Goal: Task Accomplishment & Management: Manage account settings

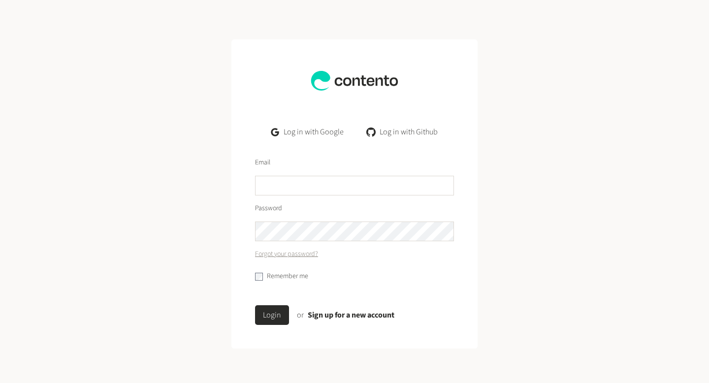
click at [320, 137] on link "Log in with Google" at bounding box center [307, 132] width 88 height 20
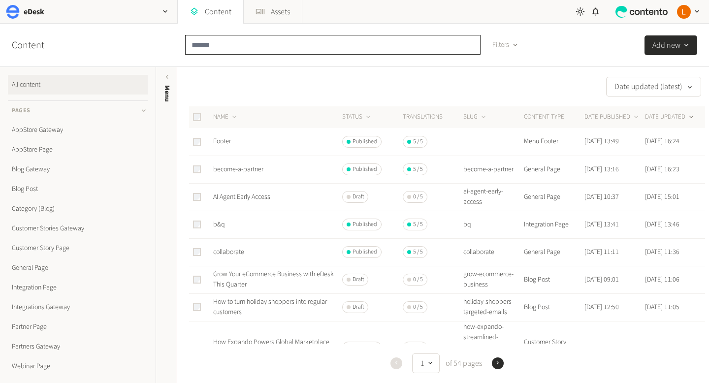
click at [238, 45] on input "text" at bounding box center [332, 45] width 295 height 20
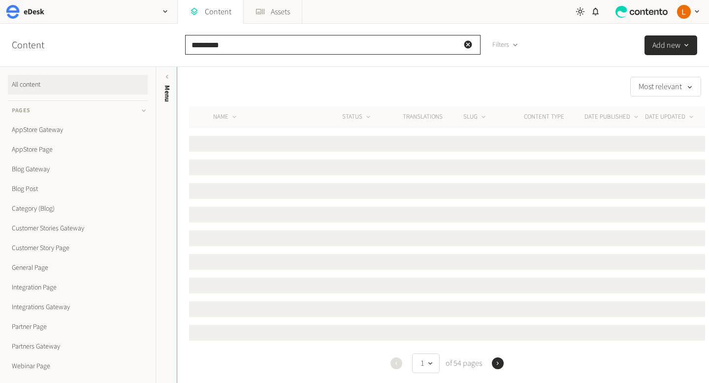
type input "********"
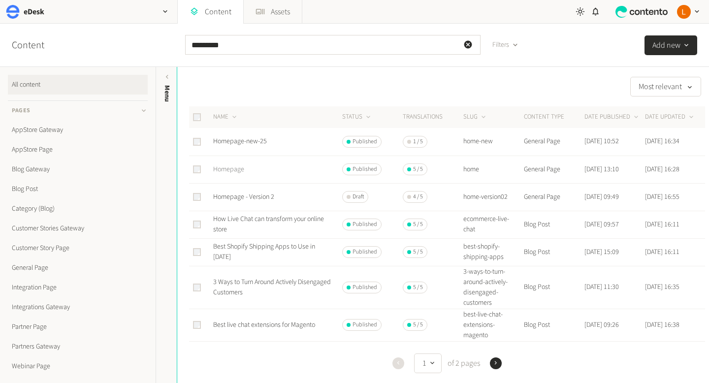
click at [230, 171] on link "Homepage" at bounding box center [228, 169] width 31 height 10
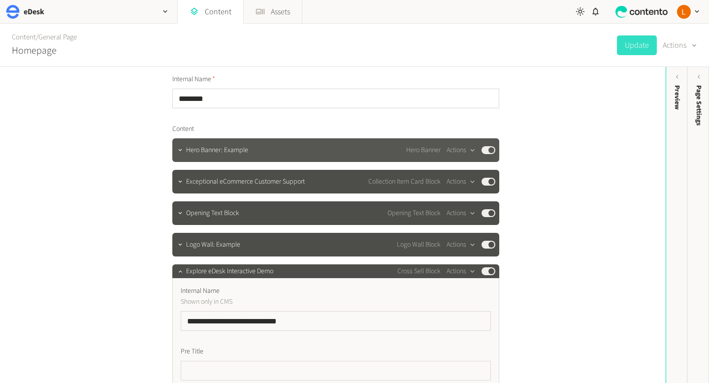
scroll to position [38, 0]
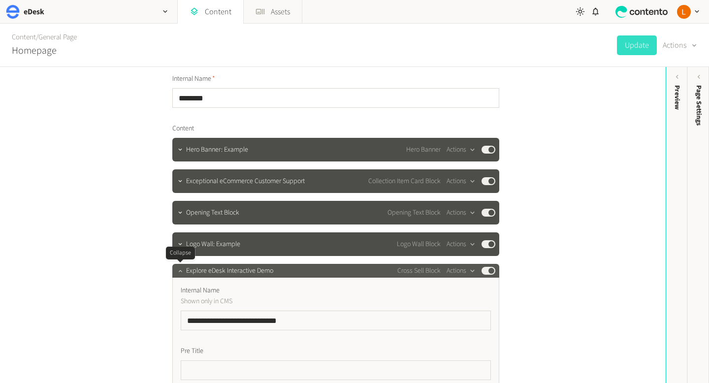
click at [183, 273] on icon "button" at bounding box center [180, 270] width 7 height 7
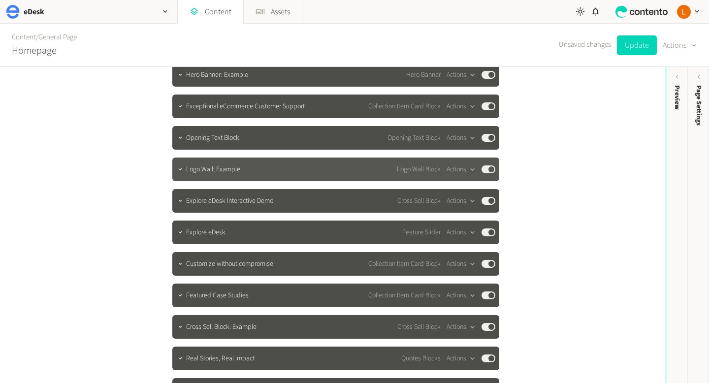
scroll to position [118, 0]
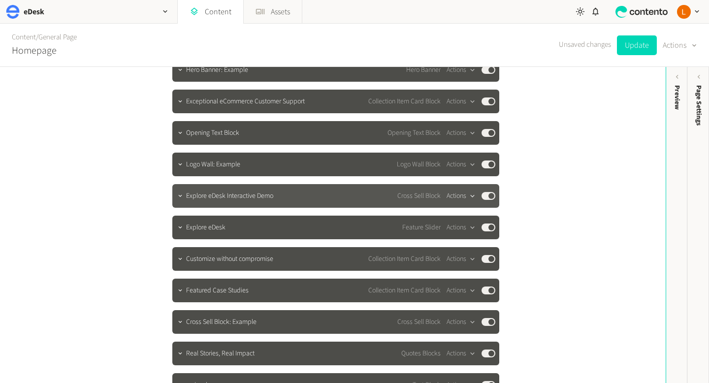
click at [469, 196] on icon "button" at bounding box center [472, 196] width 8 height 8
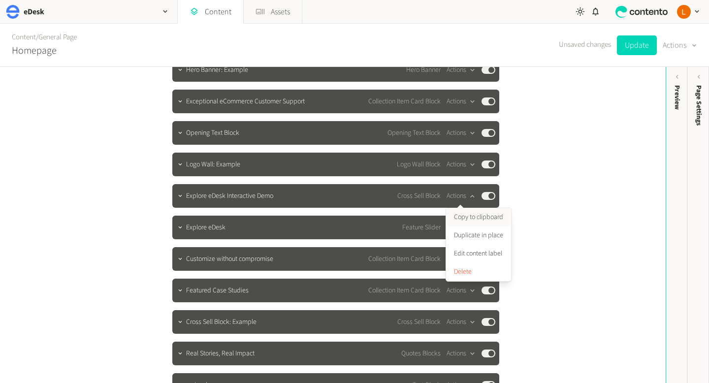
click at [465, 219] on button "Copy to clipboard" at bounding box center [478, 217] width 65 height 18
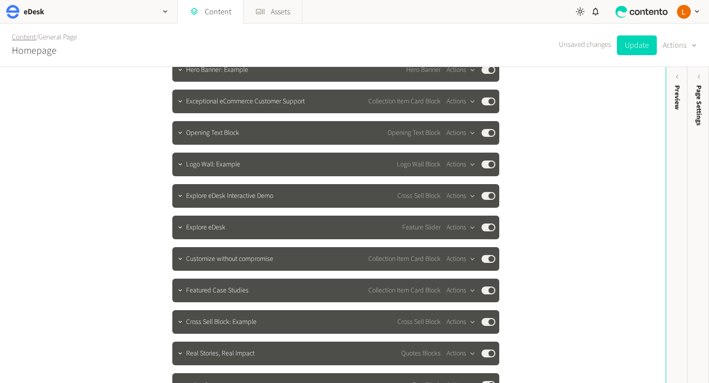
click at [29, 36] on link "Content" at bounding box center [24, 37] width 24 height 10
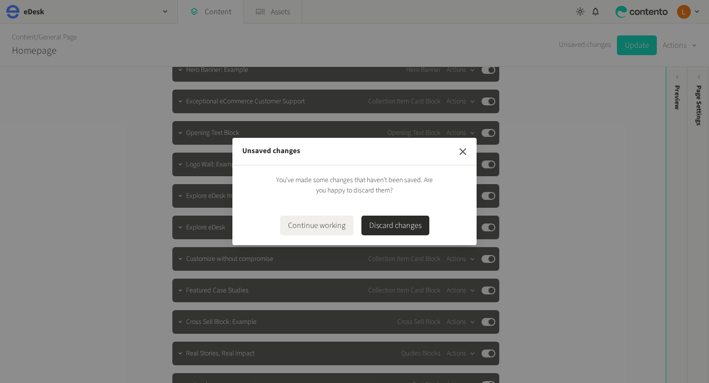
click at [462, 152] on icon "button" at bounding box center [463, 152] width 12 height 12
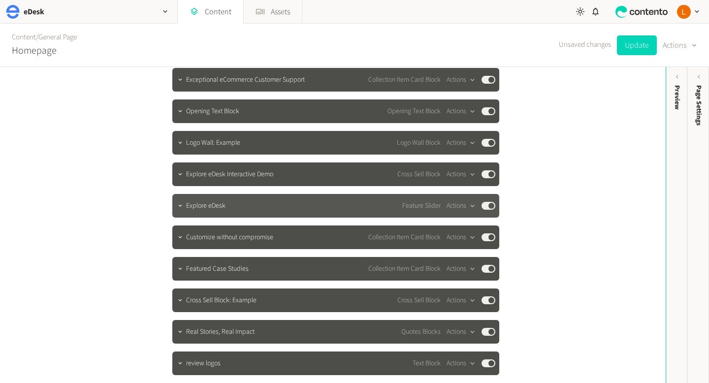
scroll to position [140, 0]
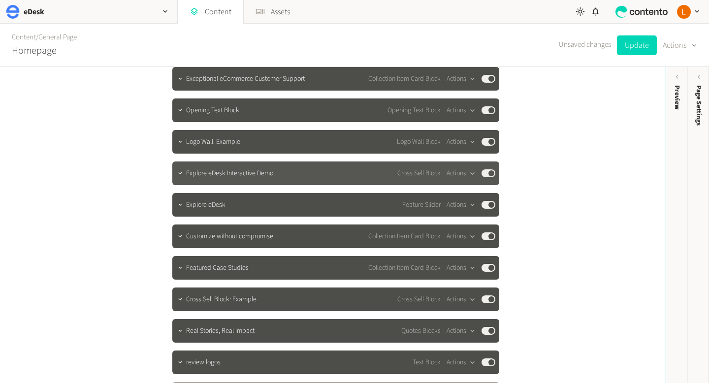
click at [277, 166] on div "Explore eDesk Interactive Demo Cross Sell Block Actions Published" at bounding box center [335, 173] width 327 height 24
click at [264, 176] on span "Explore eDesk Interactive Demo" at bounding box center [229, 173] width 87 height 10
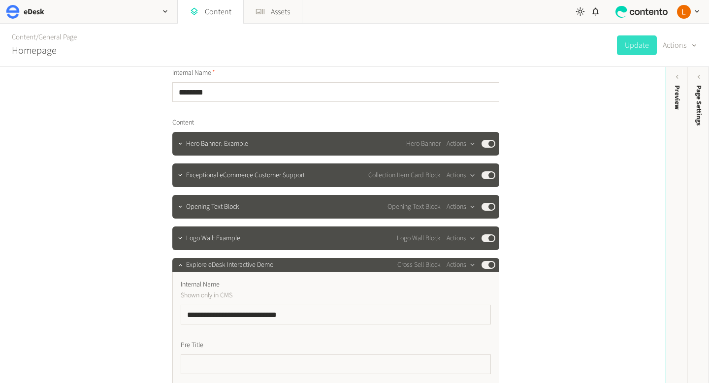
scroll to position [20, 0]
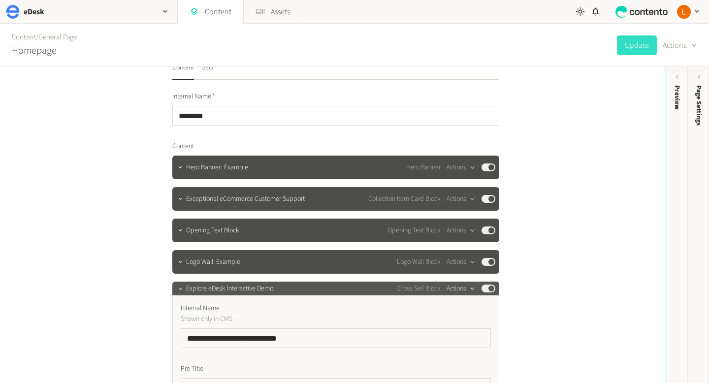
click at [470, 288] on icon "button" at bounding box center [472, 288] width 8 height 8
click at [469, 309] on button "Copy to clipboard" at bounding box center [478, 310] width 65 height 18
click at [213, 12] on link "Content" at bounding box center [210, 12] width 65 height 24
click at [224, 13] on link "Content" at bounding box center [210, 12] width 65 height 24
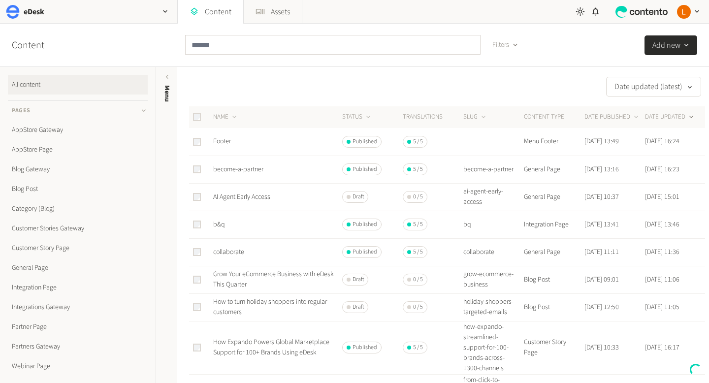
click at [237, 45] on input "text" at bounding box center [332, 45] width 295 height 20
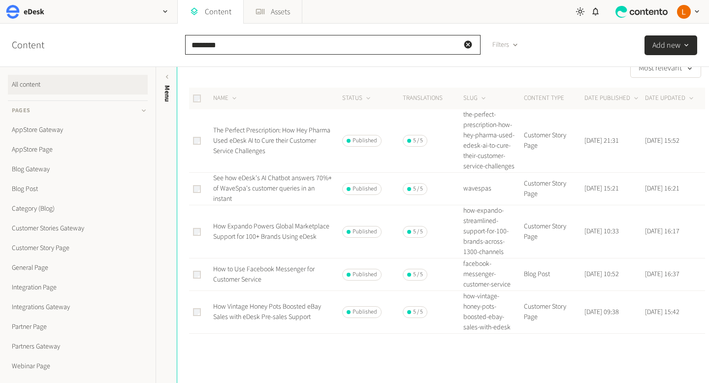
scroll to position [11, 0]
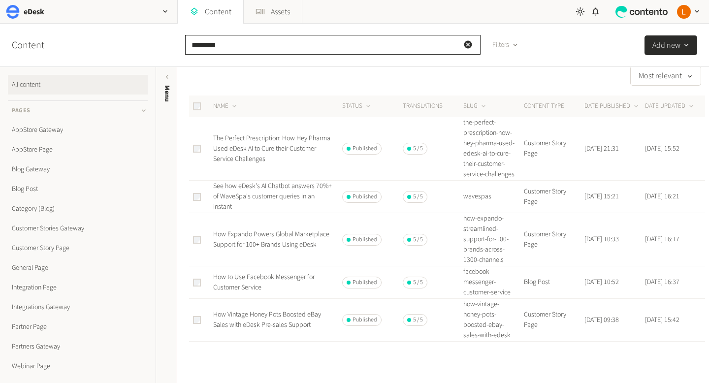
click at [202, 44] on input "********" at bounding box center [332, 45] width 295 height 20
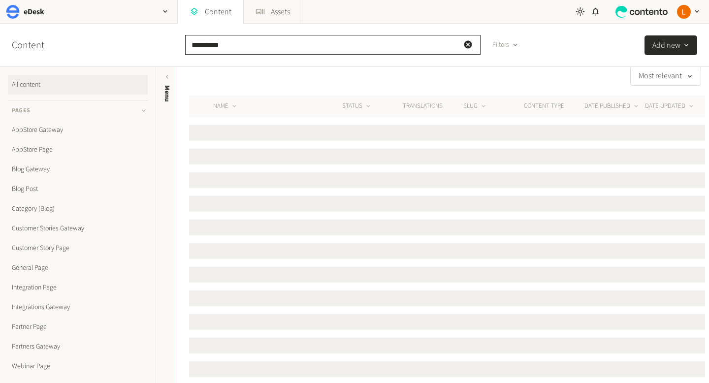
scroll to position [0, 0]
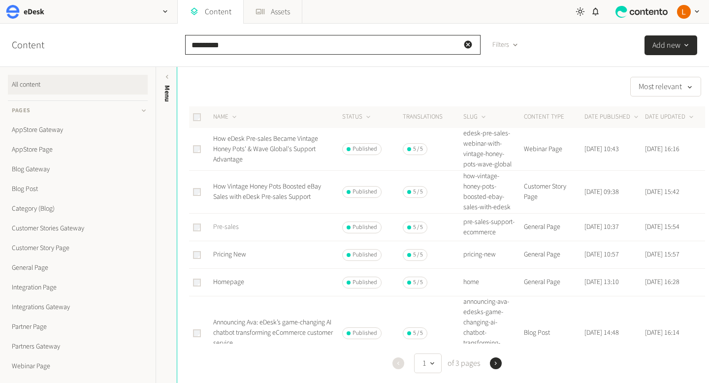
type input "*********"
click at [230, 229] on link "Pre-sales" at bounding box center [226, 227] width 26 height 10
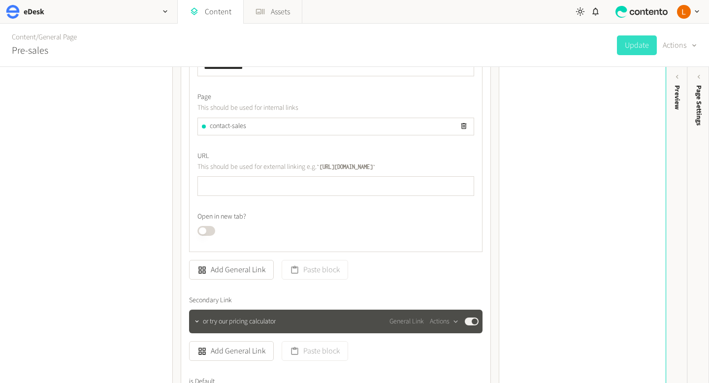
scroll to position [8144, 0]
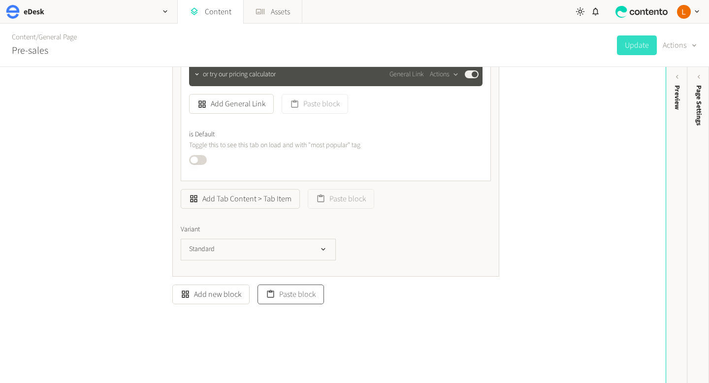
click at [301, 293] on button "Paste block" at bounding box center [290, 294] width 66 height 20
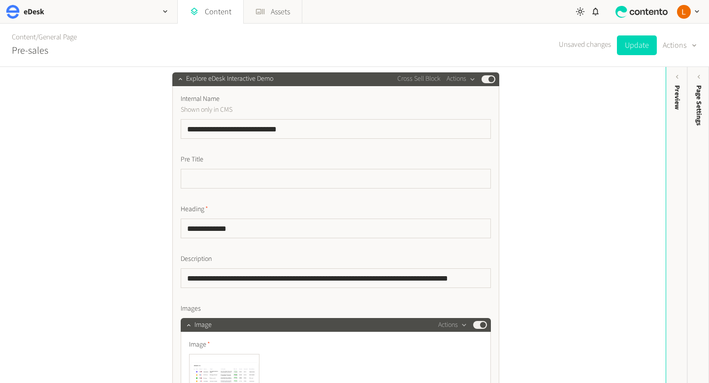
scroll to position [8357, 0]
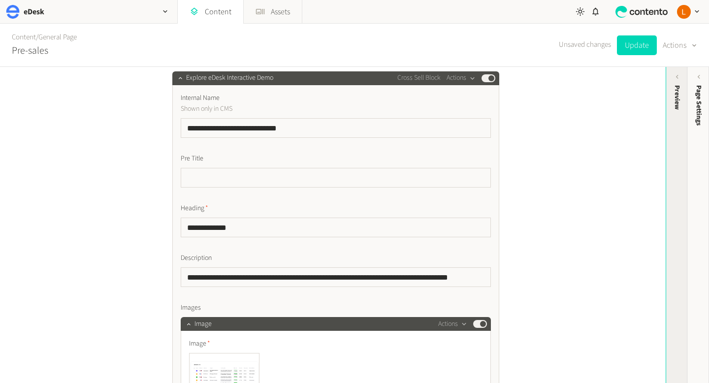
click at [681, 80] on div "Preview" at bounding box center [677, 161] width 22 height 177
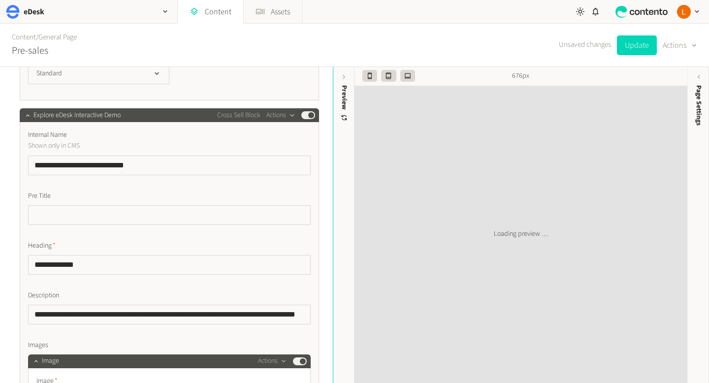
scroll to position [8310, 0]
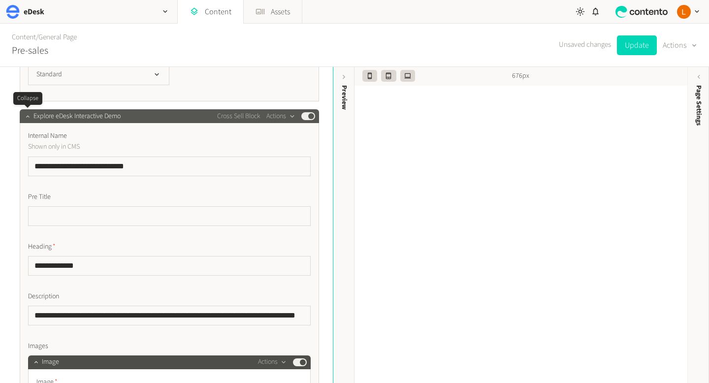
click at [27, 115] on icon "button" at bounding box center [27, 116] width 7 height 7
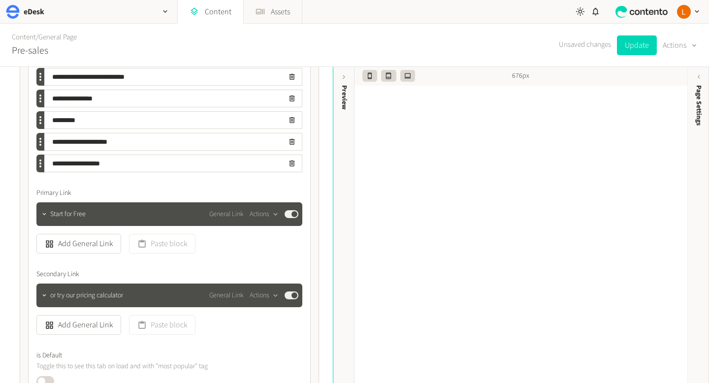
scroll to position [4939, 0]
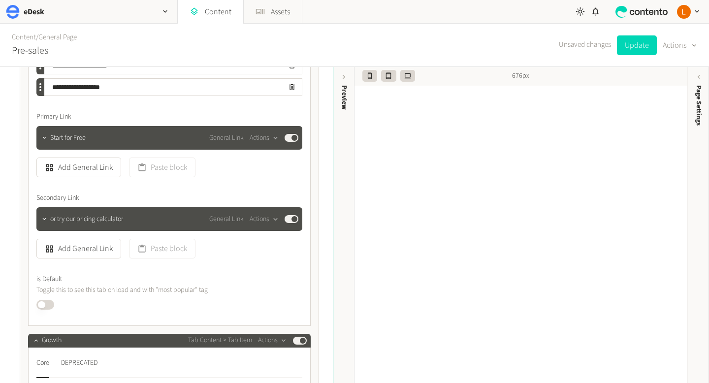
click at [42, 301] on button "Published" at bounding box center [45, 305] width 18 height 10
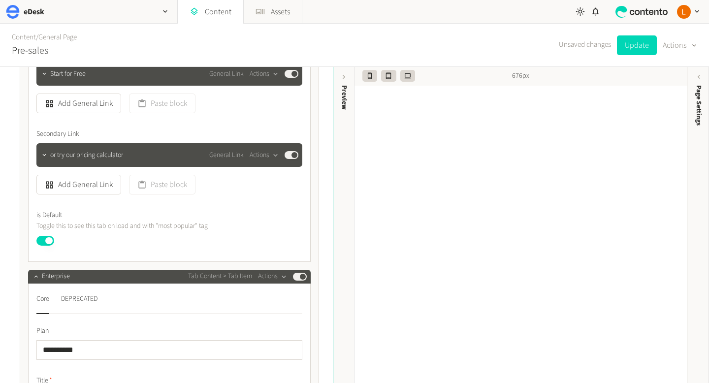
scroll to position [7011, 0]
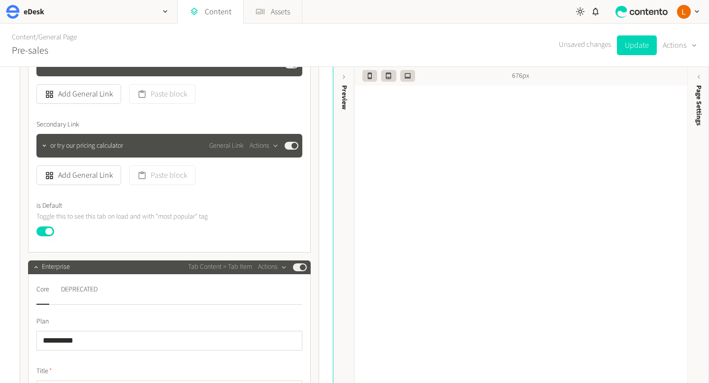
click at [49, 229] on button "Published" at bounding box center [45, 231] width 18 height 10
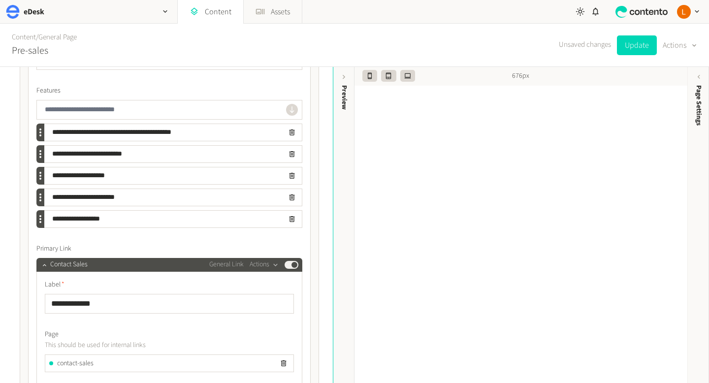
scroll to position [8167, 0]
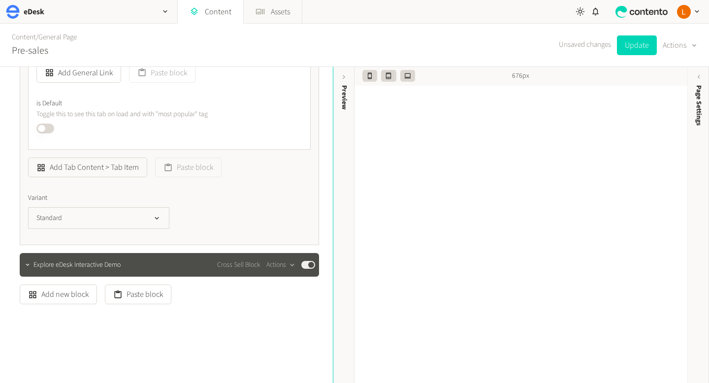
drag, startPoint x: 173, startPoint y: 265, endPoint x: 174, endPoint y: 382, distance: 117.6
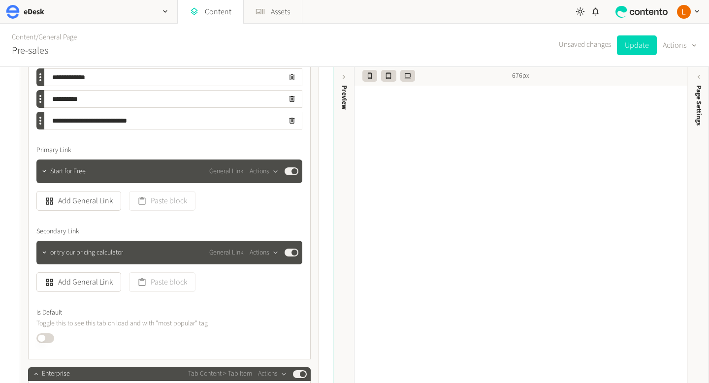
scroll to position [7154, 0]
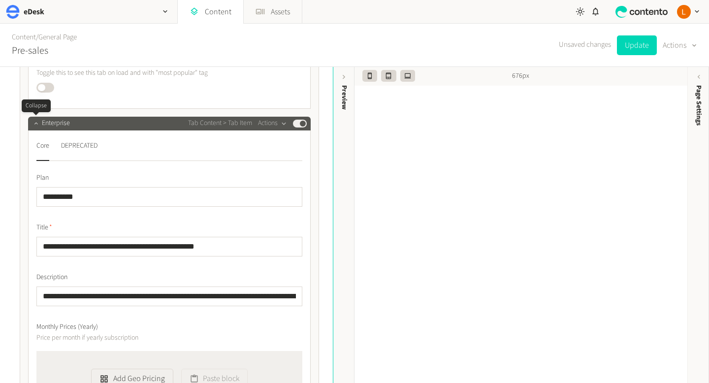
click at [37, 124] on icon "button" at bounding box center [35, 124] width 3 height 2
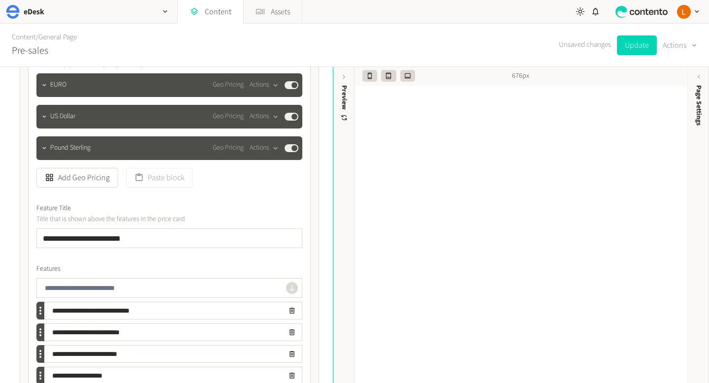
scroll to position [6581, 0]
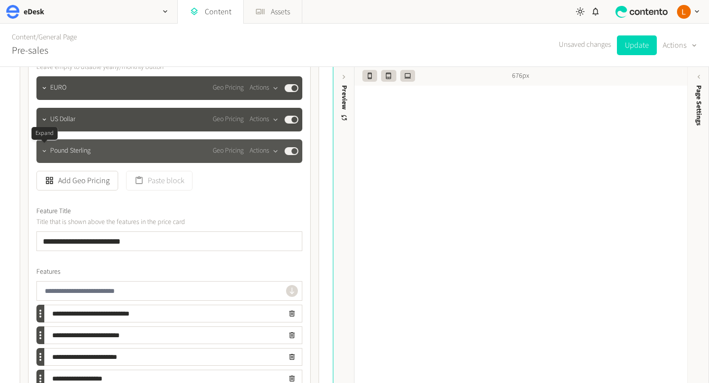
click at [43, 152] on icon "button" at bounding box center [44, 151] width 7 height 7
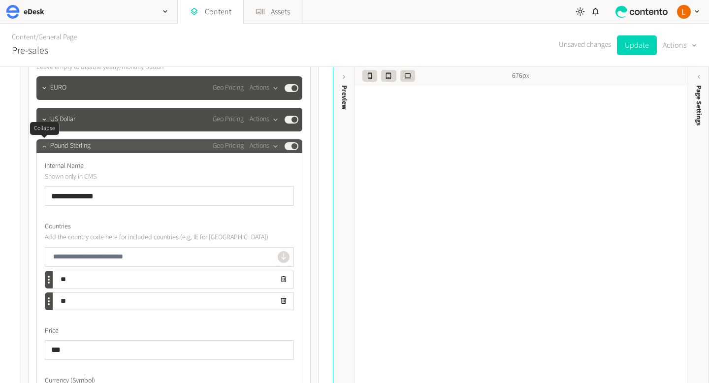
click at [46, 145] on icon "button" at bounding box center [44, 146] width 7 height 7
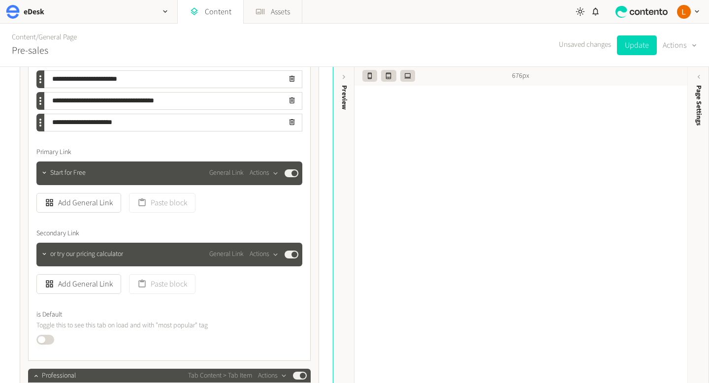
scroll to position [5961, 0]
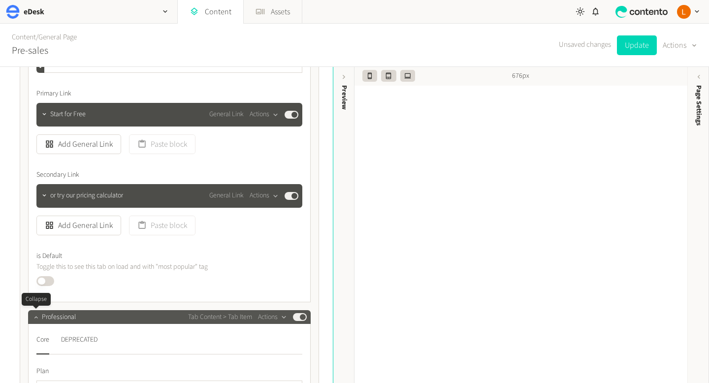
click at [32, 318] on icon "button" at bounding box center [35, 317] width 7 height 7
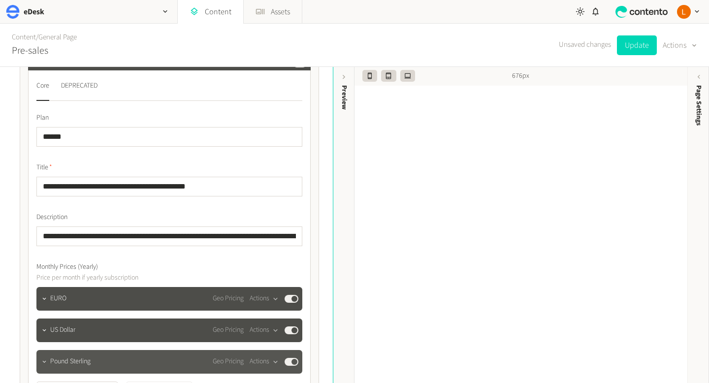
scroll to position [5161, 0]
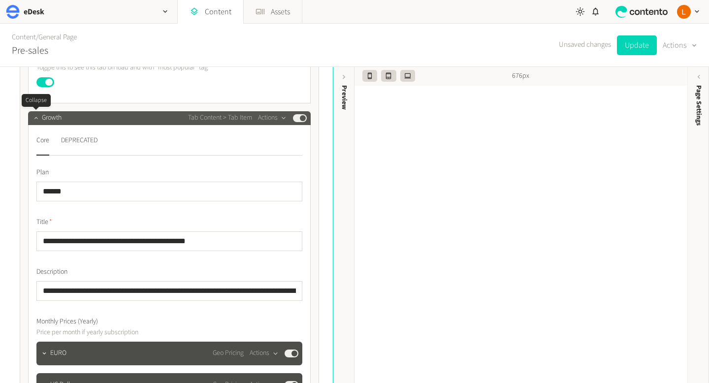
click at [34, 117] on icon "button" at bounding box center [35, 117] width 7 height 7
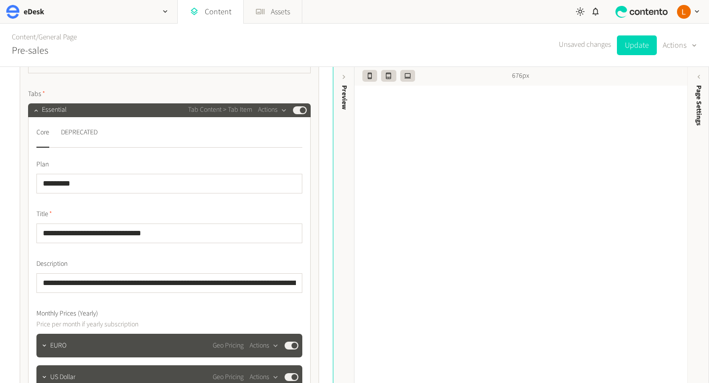
scroll to position [4181, 0]
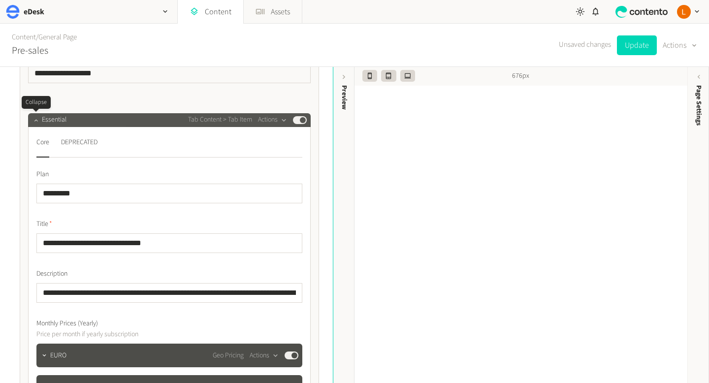
click at [34, 122] on icon "button" at bounding box center [35, 120] width 7 height 7
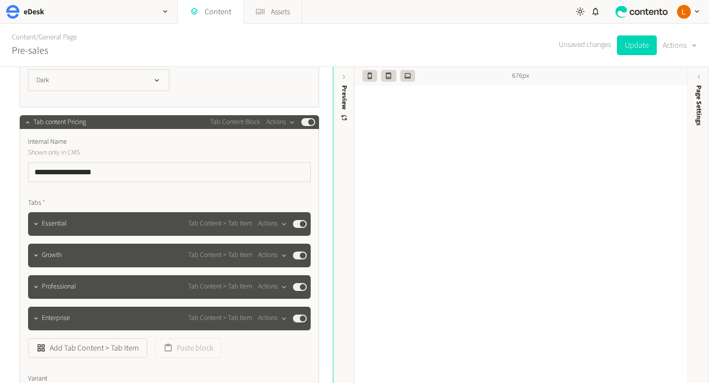
scroll to position [4027, 0]
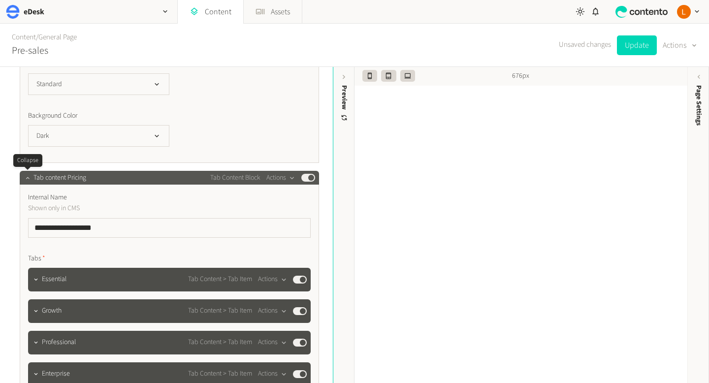
click at [27, 176] on icon "button" at bounding box center [27, 177] width 7 height 7
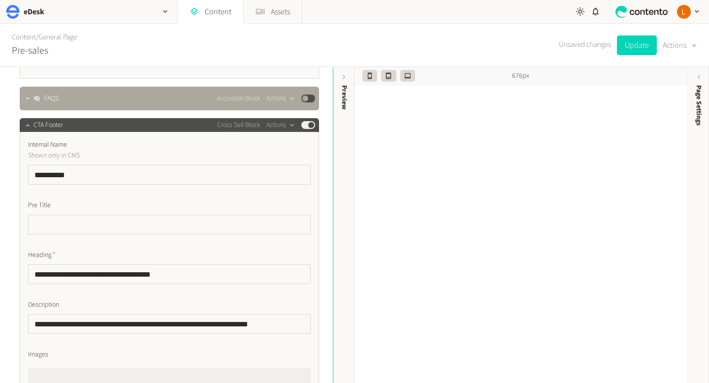
scroll to position [3445, 0]
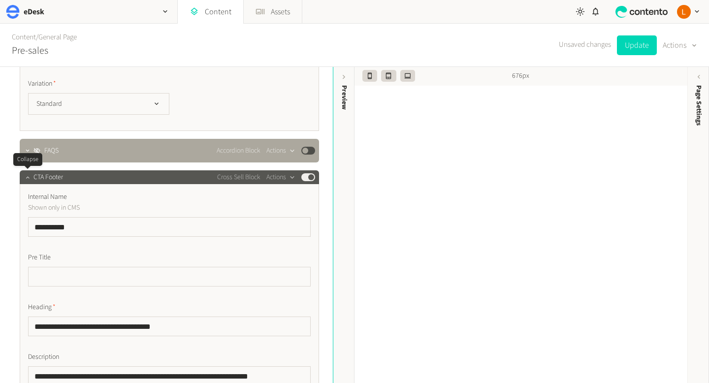
click at [28, 175] on icon "button" at bounding box center [27, 177] width 7 height 7
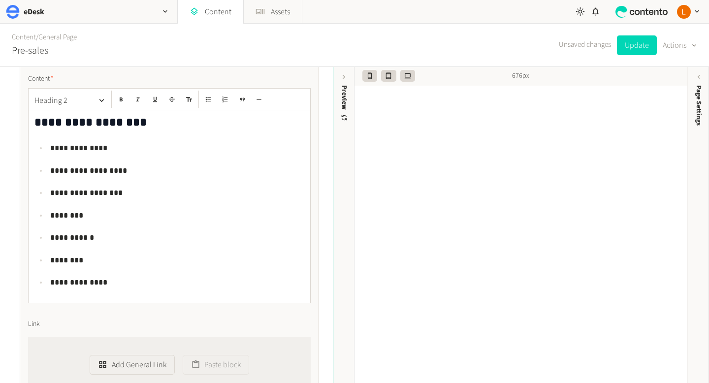
scroll to position [2790, 0]
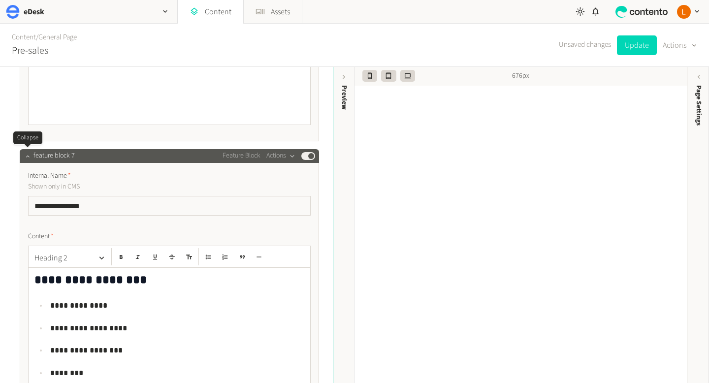
click at [27, 157] on icon "button" at bounding box center [27, 156] width 7 height 7
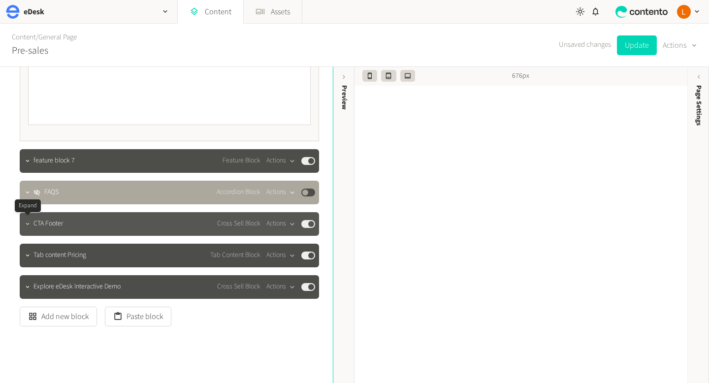
click at [27, 221] on icon "button" at bounding box center [27, 223] width 7 height 7
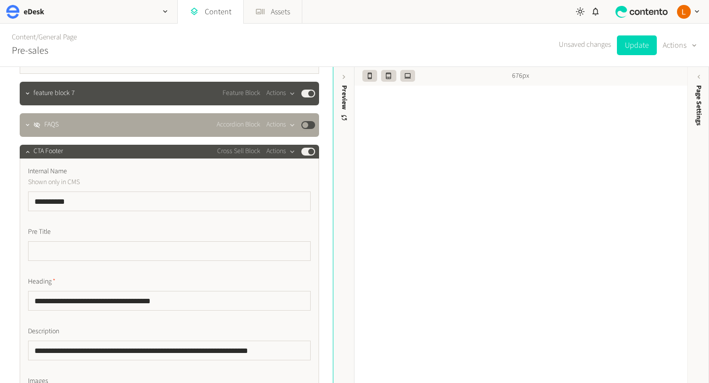
scroll to position [2858, 0]
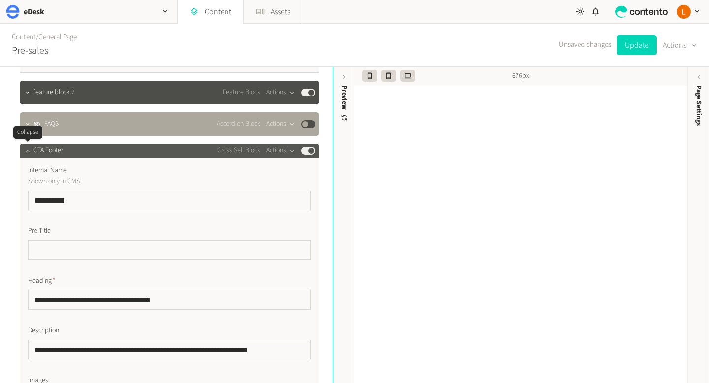
click at [29, 151] on icon "button" at bounding box center [27, 151] width 3 height 2
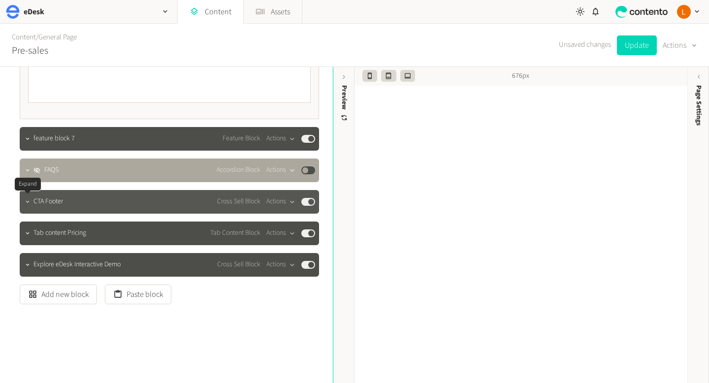
scroll to position [2811, 0]
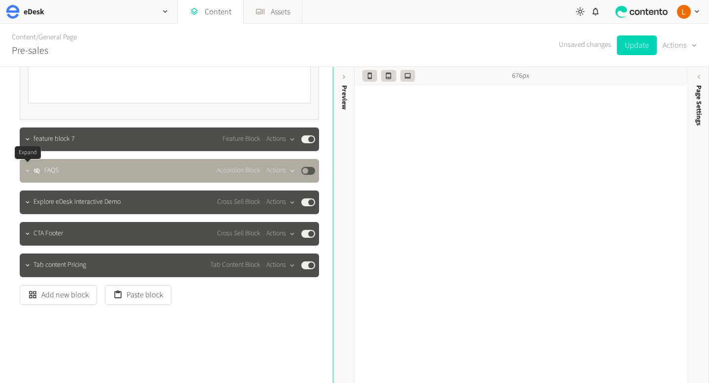
click at [27, 169] on icon "button" at bounding box center [27, 170] width 7 height 7
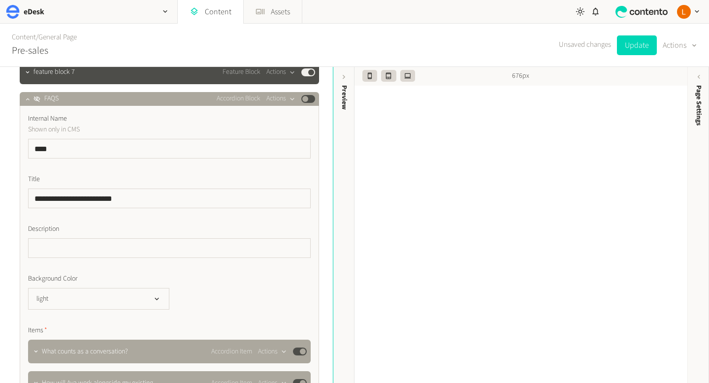
scroll to position [2828, 0]
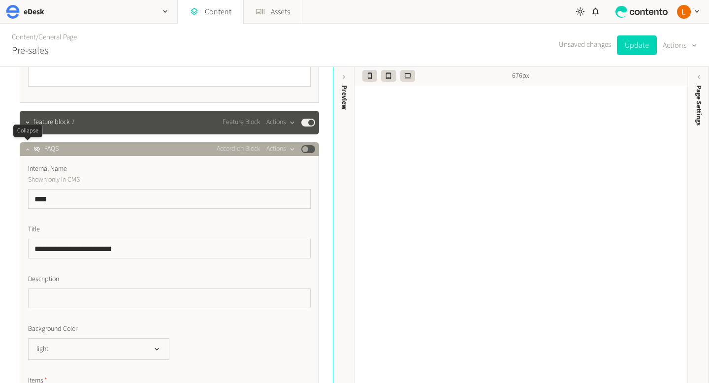
click at [29, 149] on icon "button" at bounding box center [27, 149] width 3 height 2
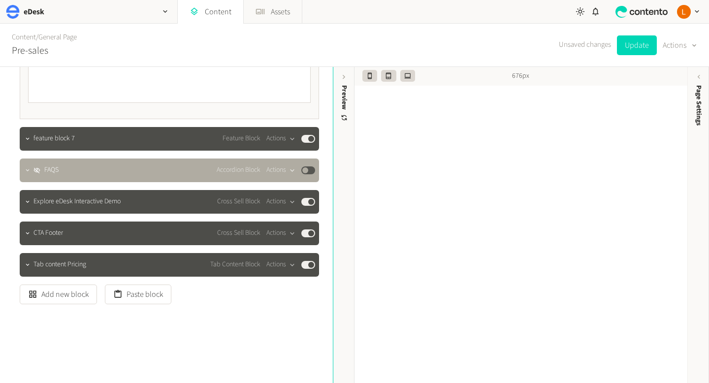
scroll to position [2811, 0]
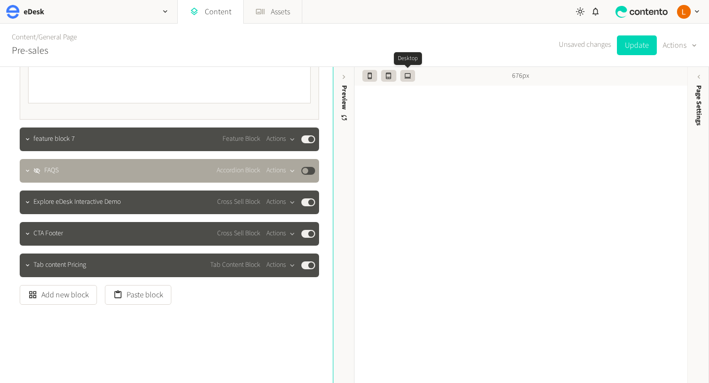
click at [408, 82] on div at bounding box center [407, 76] width 15 height 13
click at [408, 78] on icon "button" at bounding box center [407, 75] width 6 height 5
click at [628, 49] on button "Update" at bounding box center [637, 45] width 40 height 20
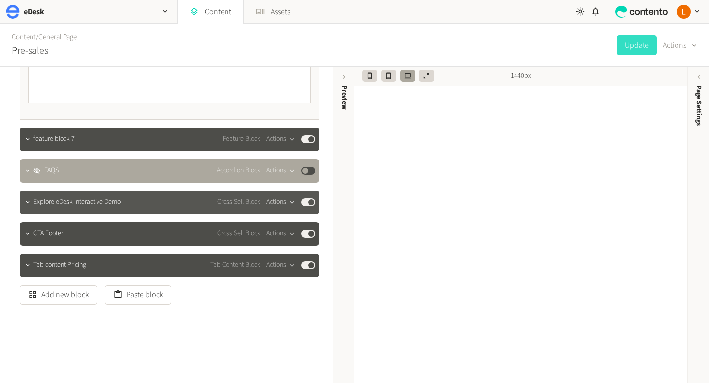
click at [290, 202] on icon "button" at bounding box center [292, 202] width 8 height 8
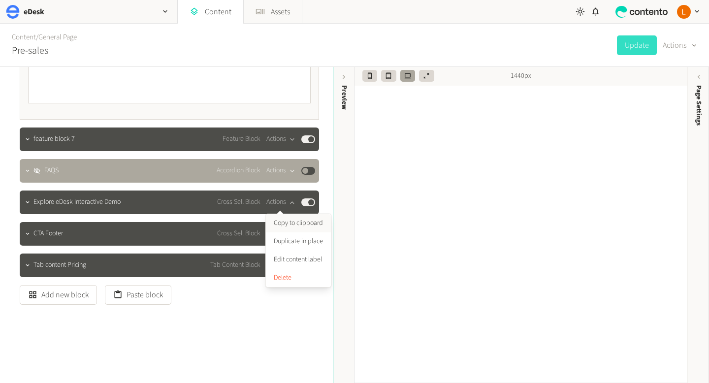
click at [286, 224] on button "Copy to clipboard" at bounding box center [298, 223] width 65 height 18
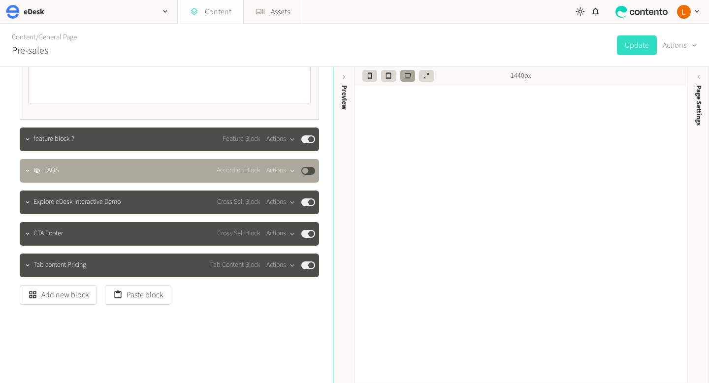
click at [213, 13] on link "Content" at bounding box center [210, 12] width 65 height 24
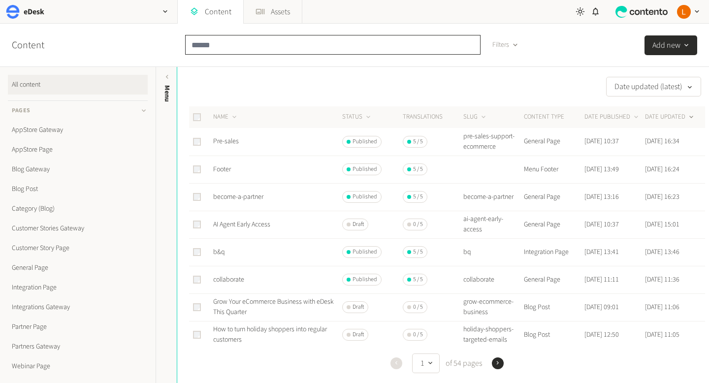
click at [231, 47] on input "text" at bounding box center [332, 45] width 295 height 20
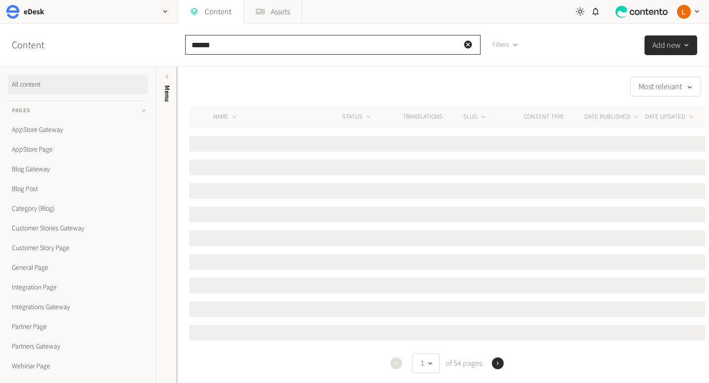
type input "******"
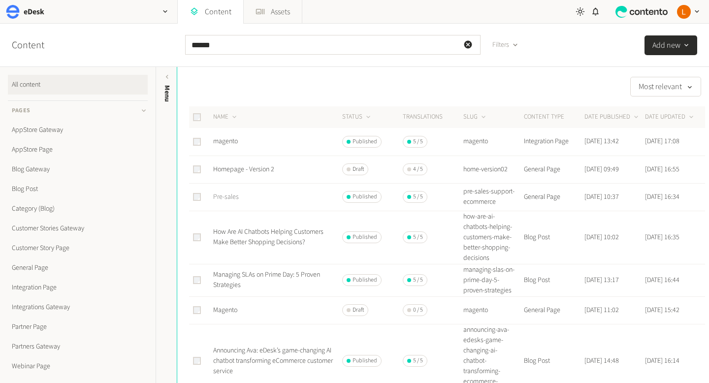
click at [227, 199] on link "Pre-sales" at bounding box center [226, 197] width 26 height 10
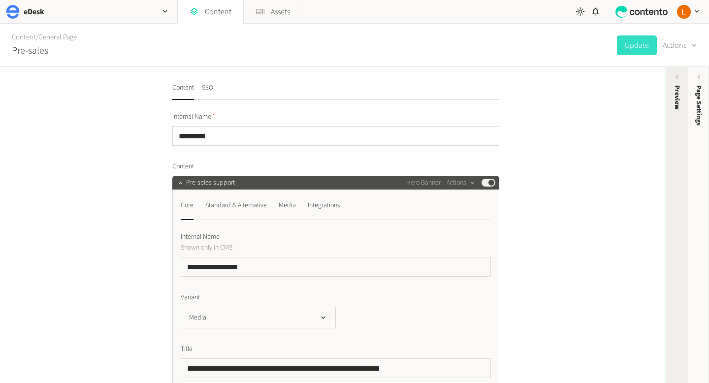
click at [673, 89] on div "Preview" at bounding box center [677, 97] width 10 height 25
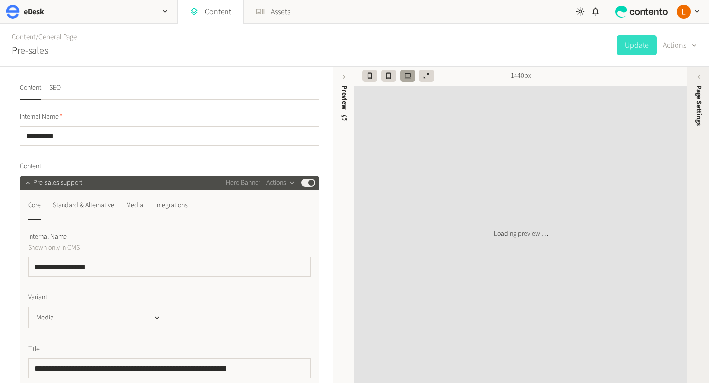
click at [699, 79] on icon at bounding box center [698, 77] width 8 height 8
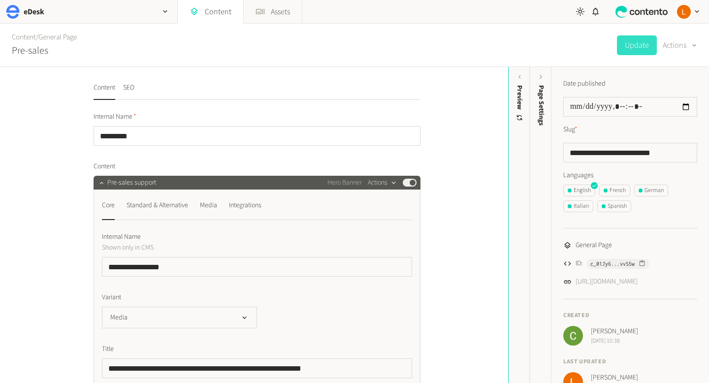
click at [394, 183] on icon "button" at bounding box center [393, 183] width 8 height 8
click at [451, 168] on div "**********" at bounding box center [254, 225] width 508 height 316
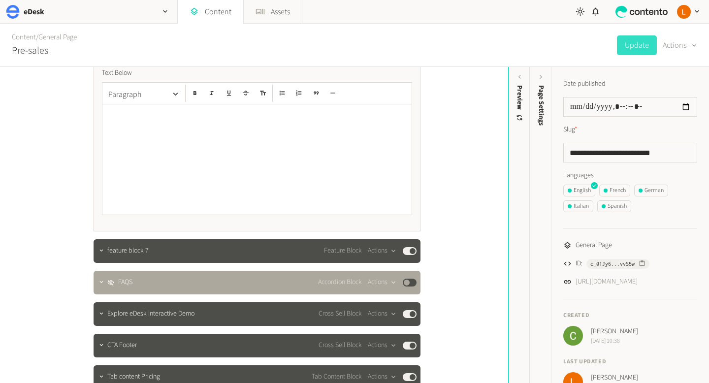
scroll to position [2816, 0]
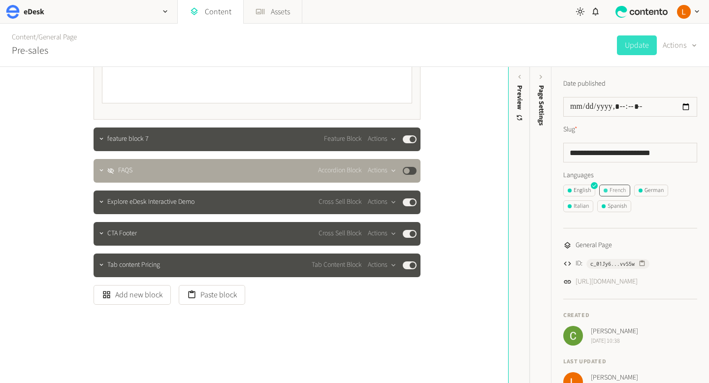
click at [614, 189] on div "French" at bounding box center [614, 190] width 22 height 9
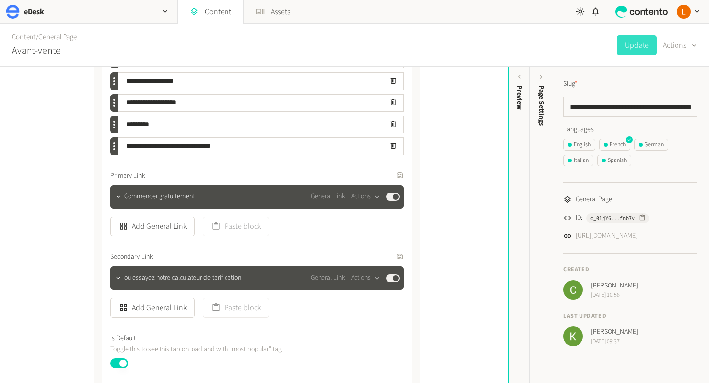
scroll to position [6951, 0]
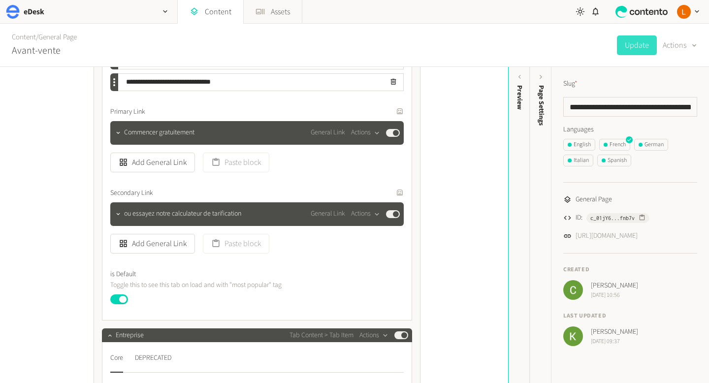
click at [123, 300] on button "Published" at bounding box center [119, 299] width 18 height 10
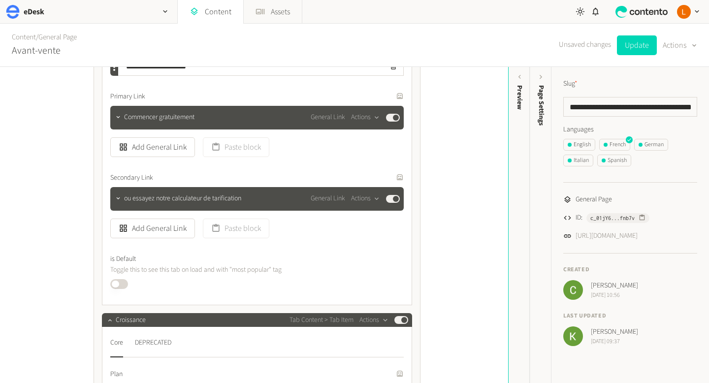
scroll to position [4951, 0]
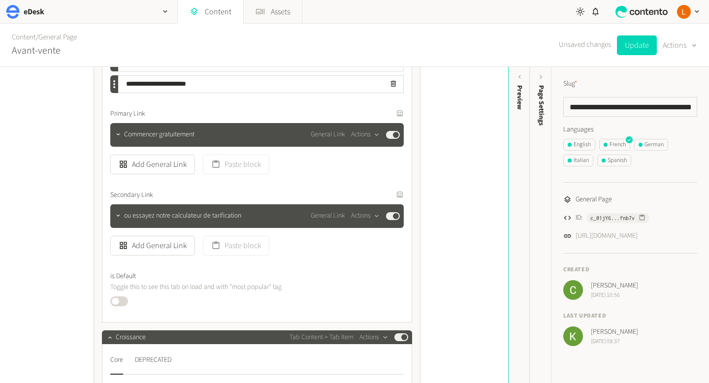
click at [118, 301] on button "Published" at bounding box center [119, 301] width 18 height 10
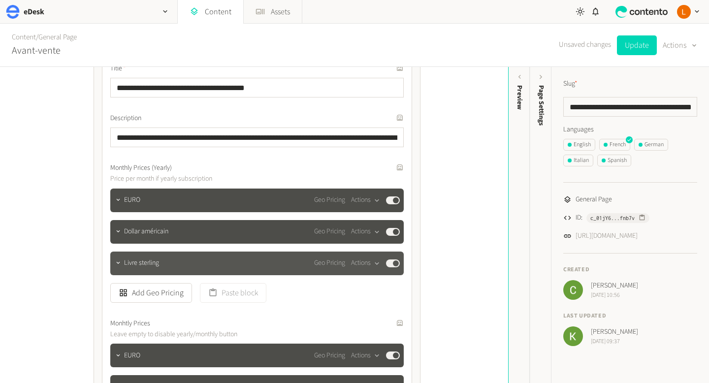
scroll to position [4346, 0]
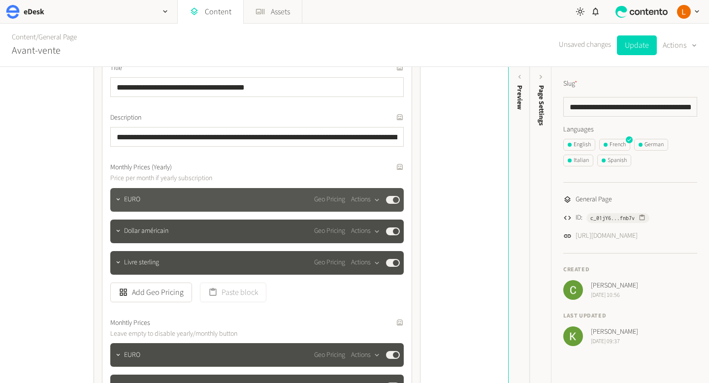
click at [235, 206] on div "EURO Geo Pricing Actions Published" at bounding box center [256, 200] width 293 height 24
click at [119, 200] on icon "button" at bounding box center [118, 199] width 7 height 7
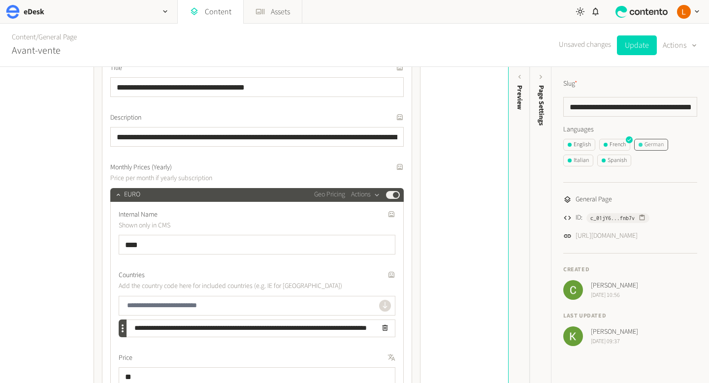
click at [662, 146] on div "German" at bounding box center [650, 144] width 25 height 9
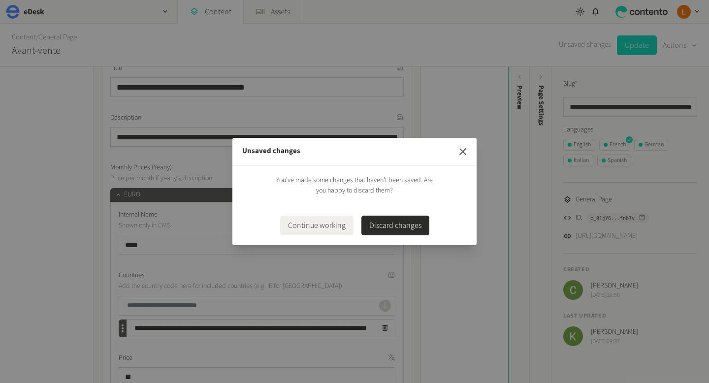
click at [462, 154] on icon "button" at bounding box center [463, 152] width 12 height 12
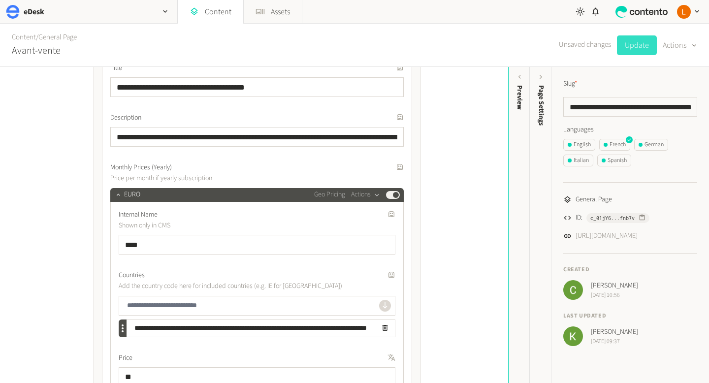
click at [635, 49] on button "Update" at bounding box center [637, 45] width 40 height 20
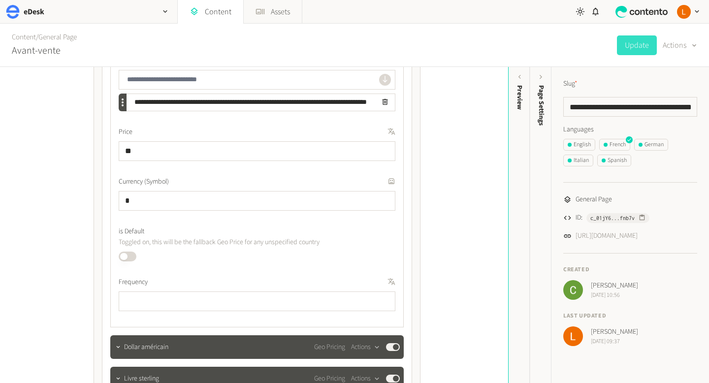
scroll to position [4604, 0]
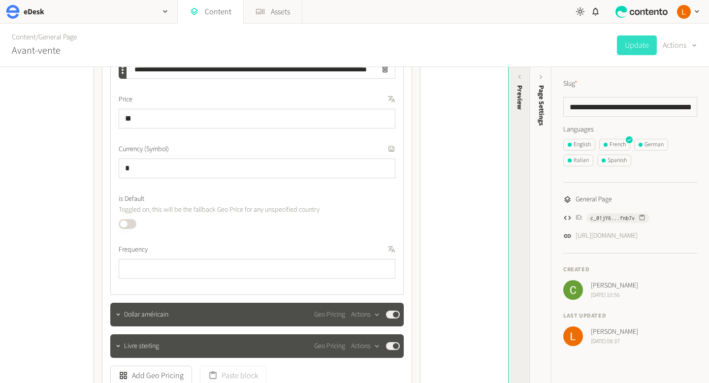
click at [521, 77] on icon at bounding box center [519, 77] width 8 height 8
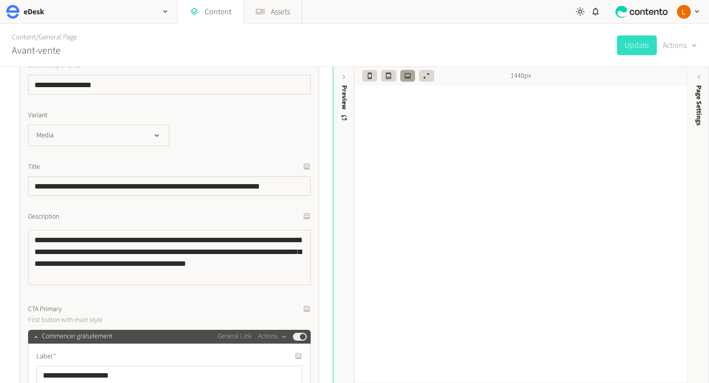
scroll to position [78, 0]
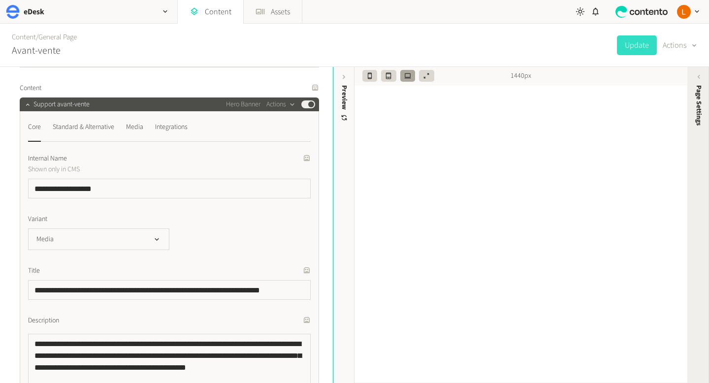
click at [697, 77] on icon at bounding box center [698, 77] width 2 height 4
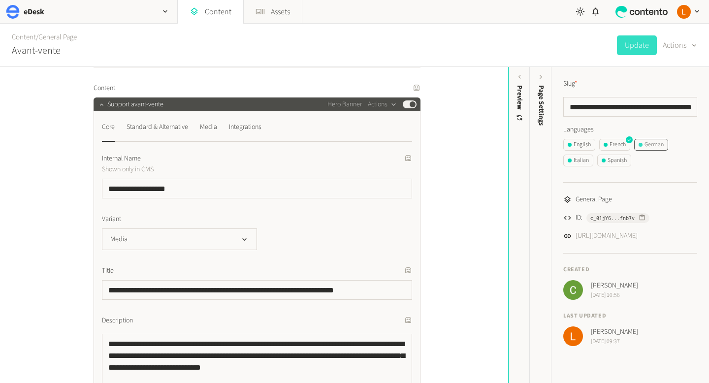
click at [663, 146] on div "German" at bounding box center [650, 144] width 25 height 9
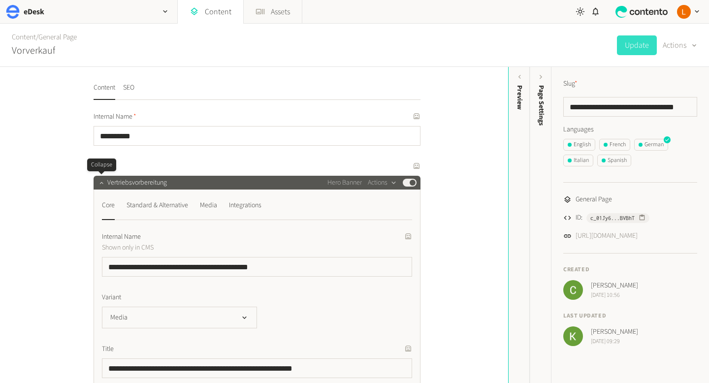
click at [103, 182] on icon "button" at bounding box center [101, 182] width 7 height 7
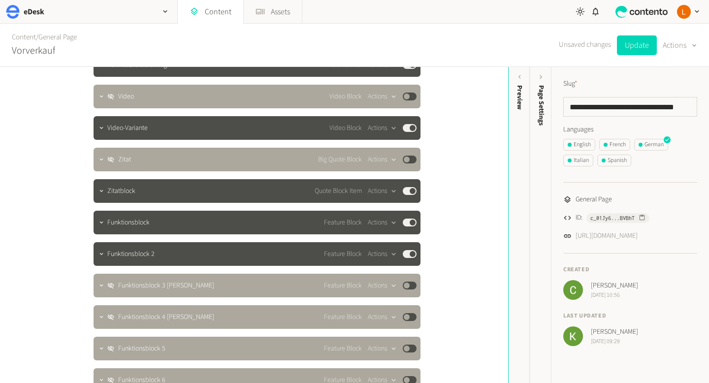
scroll to position [123, 0]
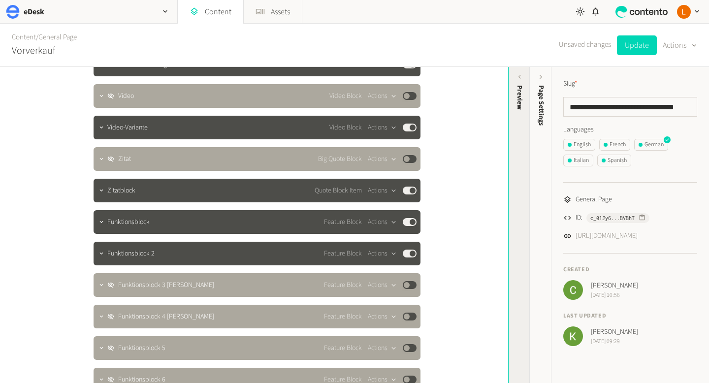
click at [523, 96] on div "Preview" at bounding box center [519, 97] width 10 height 25
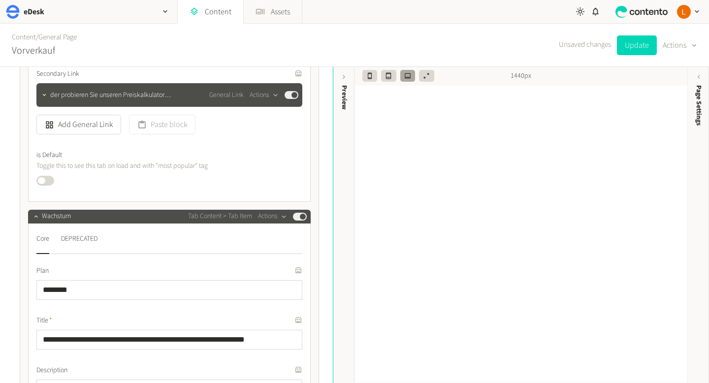
scroll to position [3877, 0]
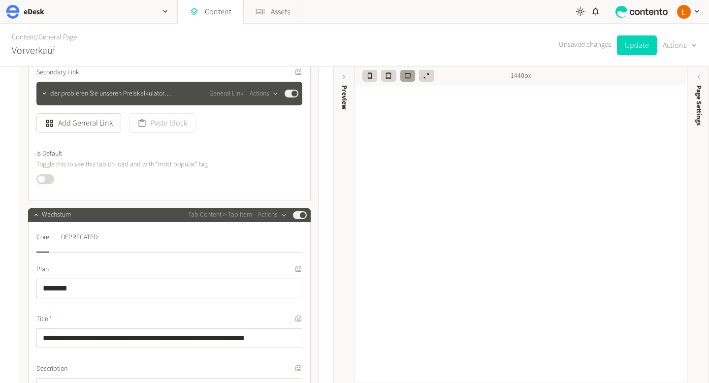
click at [43, 181] on button "Published" at bounding box center [45, 179] width 18 height 10
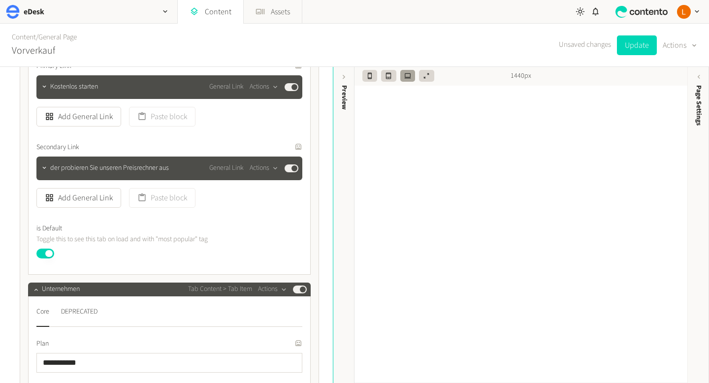
scroll to position [5825, 0]
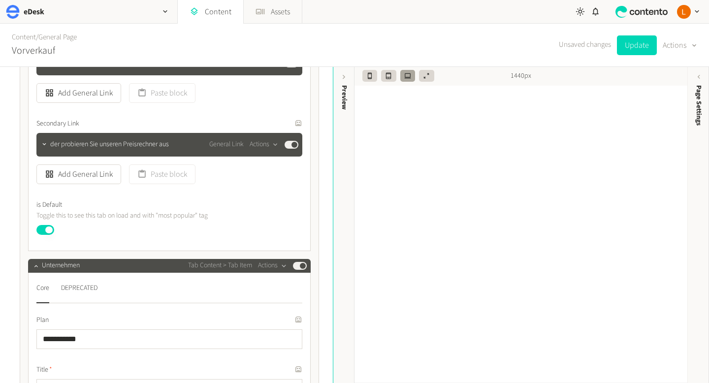
click at [44, 228] on button "Published" at bounding box center [45, 230] width 18 height 10
click at [638, 46] on button "Update" at bounding box center [637, 45] width 40 height 20
click at [409, 77] on icon "button" at bounding box center [407, 75] width 7 height 7
click at [388, 75] on icon "button" at bounding box center [388, 75] width 7 height 7
click at [405, 76] on icon "button" at bounding box center [407, 75] width 7 height 7
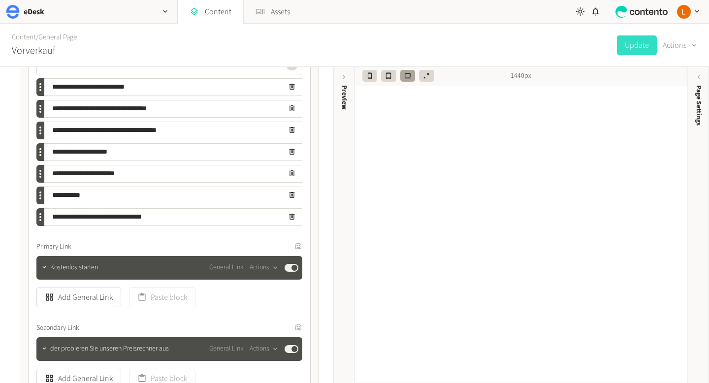
scroll to position [5823, 0]
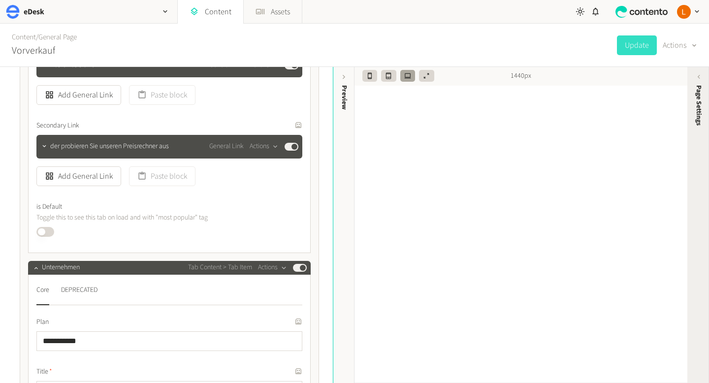
click at [699, 78] on icon at bounding box center [698, 77] width 2 height 4
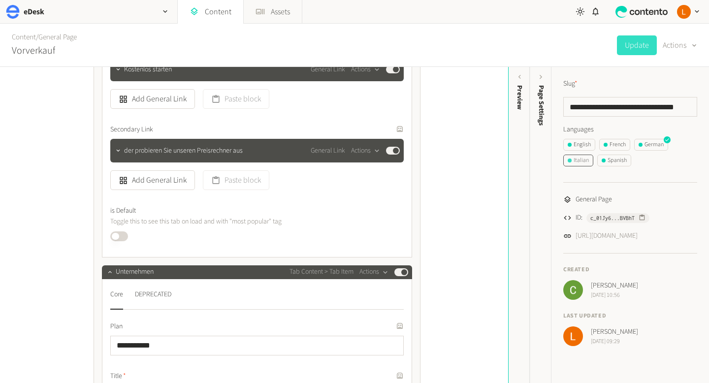
click at [590, 157] on button "Italian" at bounding box center [578, 161] width 30 height 12
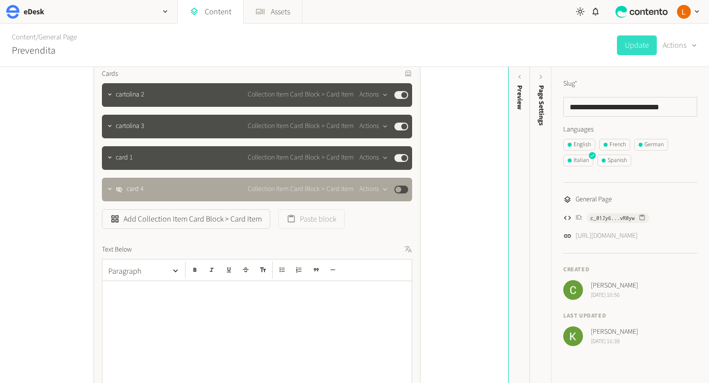
scroll to position [2816, 0]
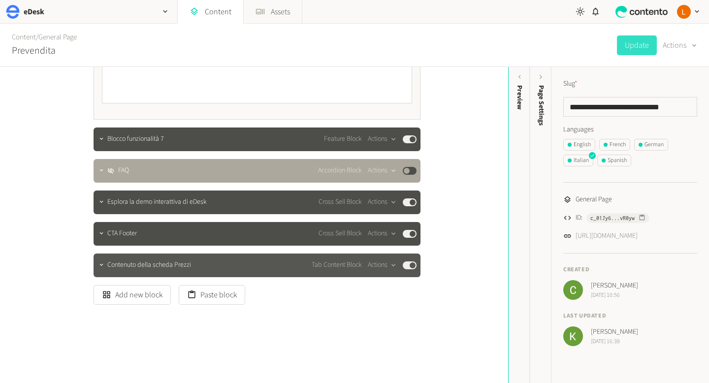
click at [164, 266] on span "Contenuto della scheda Prezzi" at bounding box center [149, 265] width 84 height 10
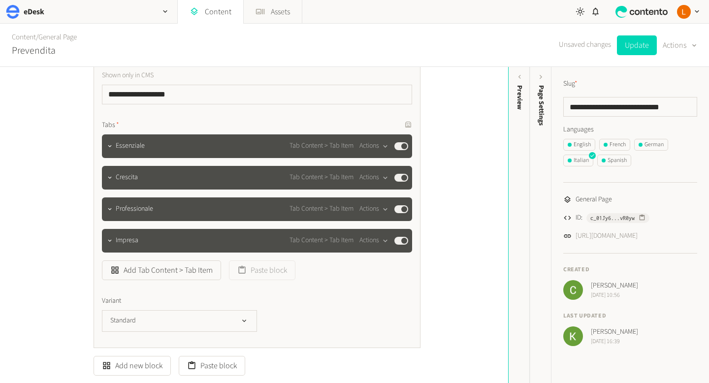
scroll to position [3038, 0]
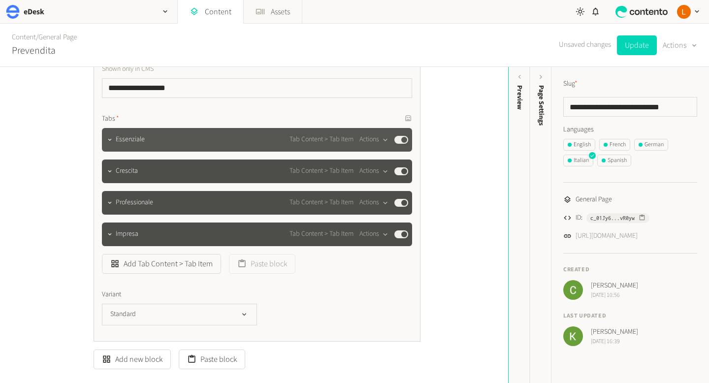
click at [151, 148] on div "Essenziale Tab Content > Tab Item Actions Published" at bounding box center [257, 140] width 310 height 24
click at [111, 140] on icon "button" at bounding box center [109, 139] width 7 height 7
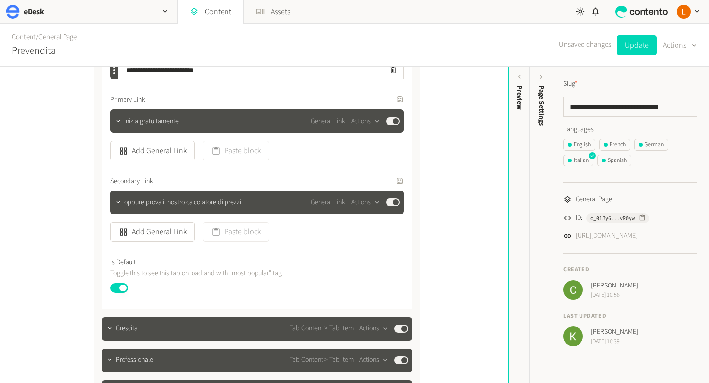
scroll to position [3981, 0]
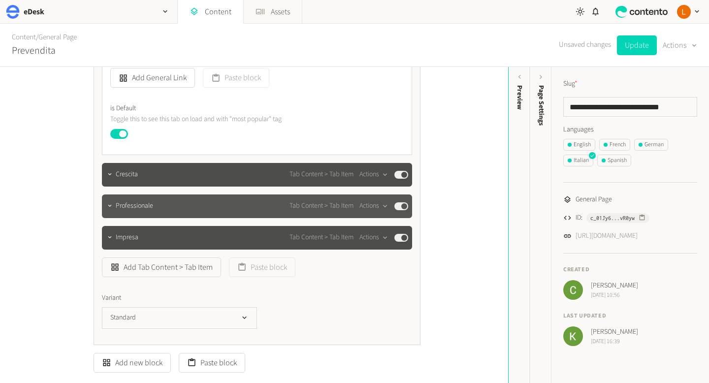
click at [188, 203] on div "Professionale Tab Content > Tab Item Actions Published" at bounding box center [262, 206] width 292 height 12
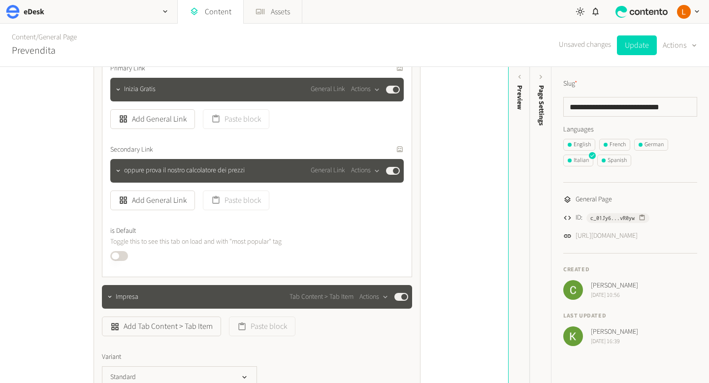
scroll to position [4928, 0]
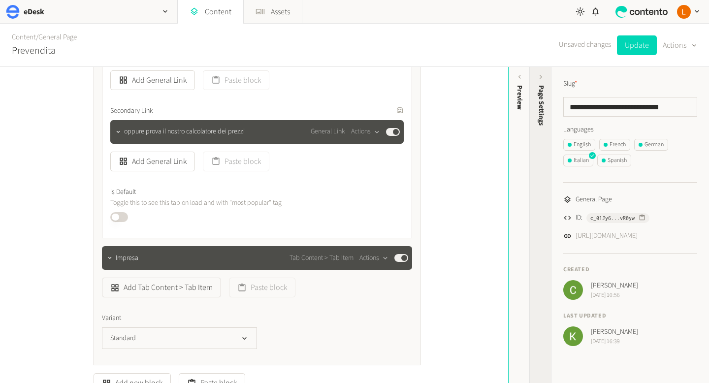
click at [540, 80] on icon at bounding box center [541, 77] width 8 height 8
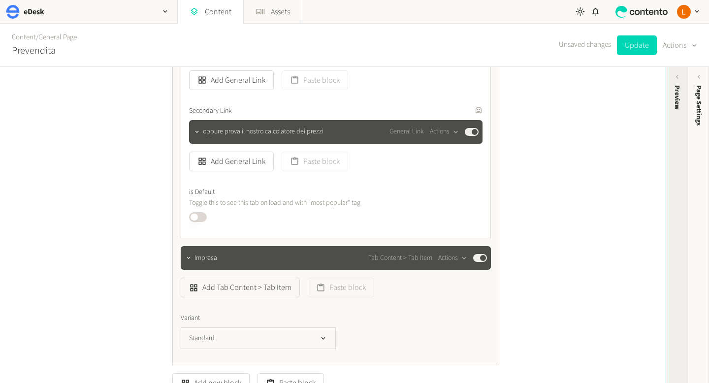
click at [677, 74] on icon at bounding box center [677, 77] width 8 height 8
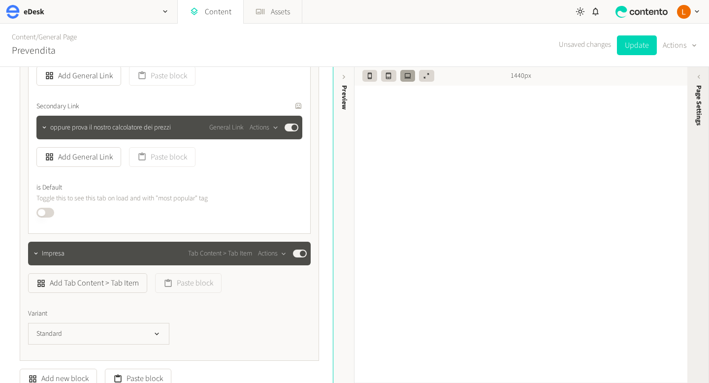
click at [697, 79] on icon at bounding box center [698, 77] width 8 height 8
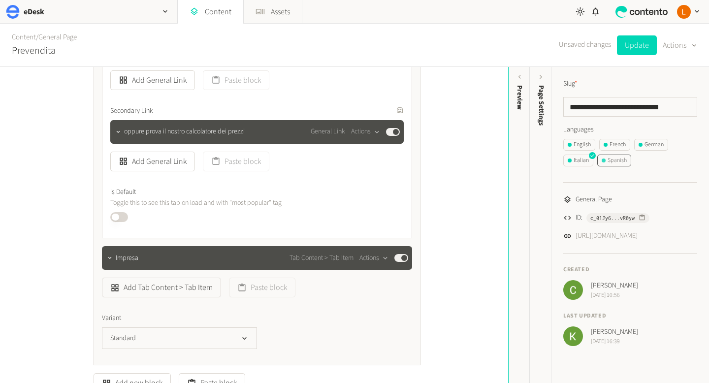
click at [621, 162] on div "Spanish" at bounding box center [613, 160] width 25 height 9
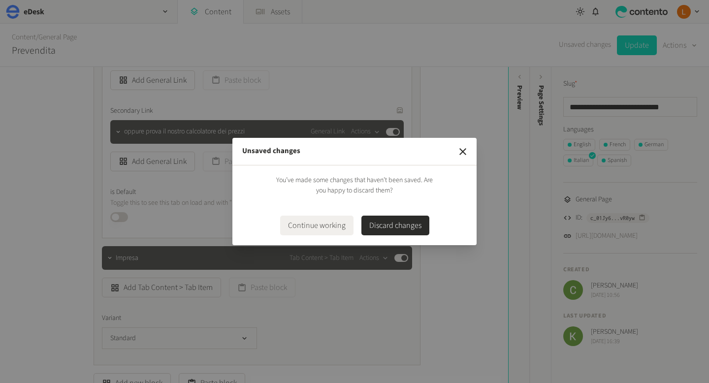
click at [413, 229] on button "Discard changes" at bounding box center [395, 226] width 68 height 20
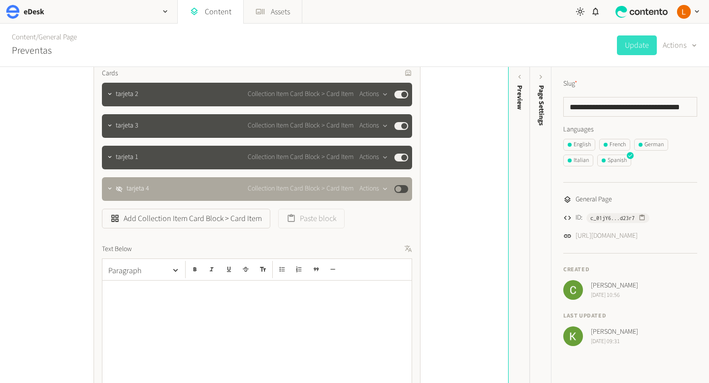
scroll to position [2563, 0]
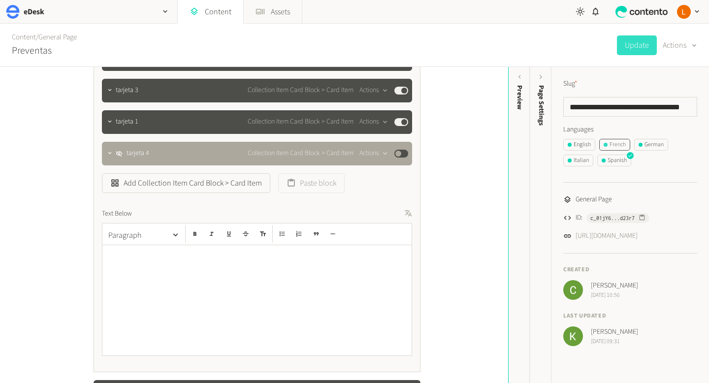
click at [618, 145] on div "French" at bounding box center [614, 144] width 22 height 9
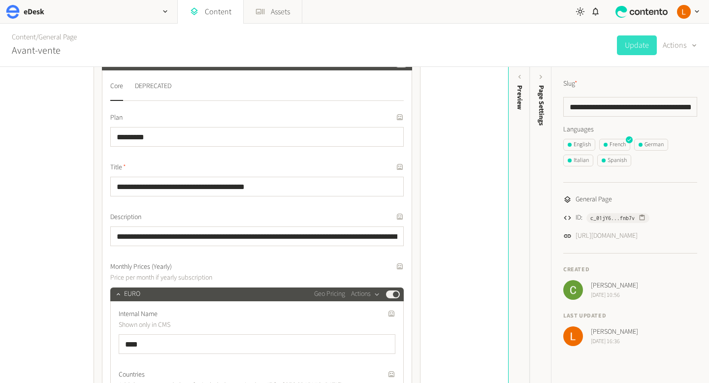
scroll to position [4229, 0]
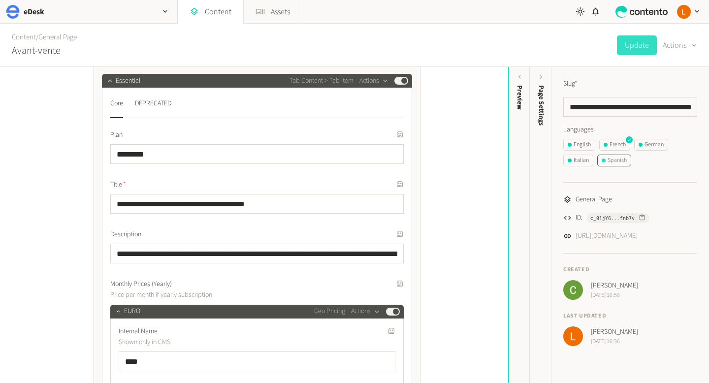
click at [626, 161] on div "Spanish" at bounding box center [613, 160] width 25 height 9
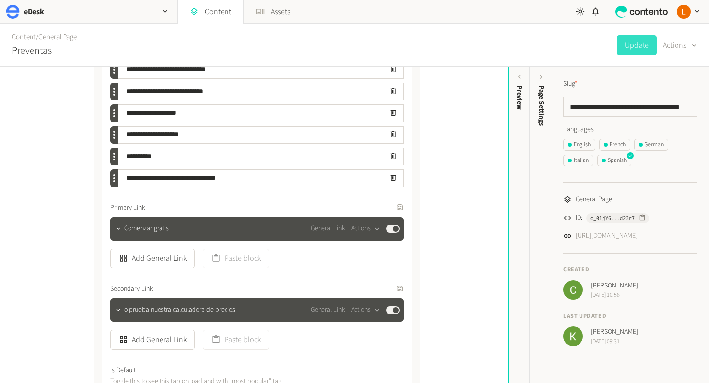
scroll to position [6878, 0]
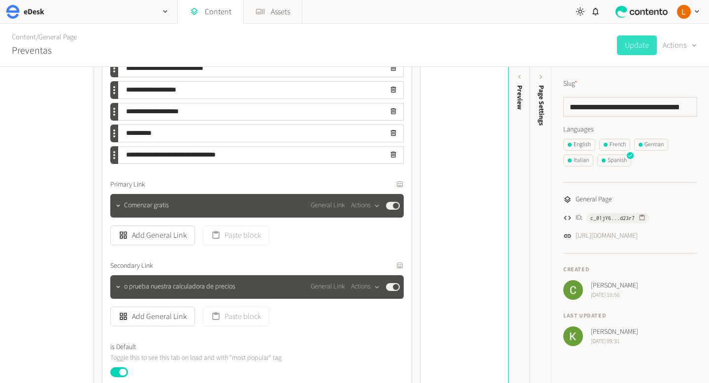
click at [119, 374] on button "Published" at bounding box center [119, 372] width 18 height 10
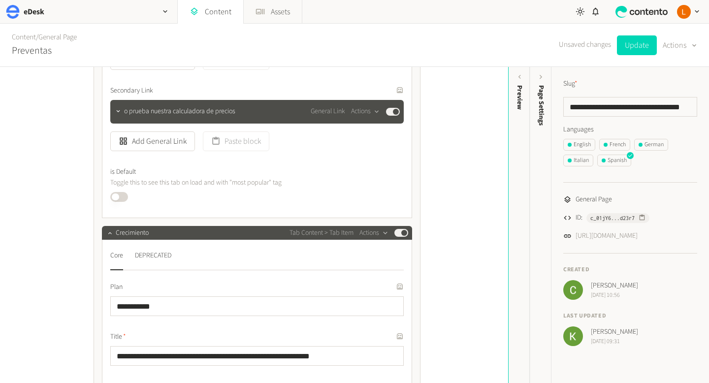
scroll to position [5056, 0]
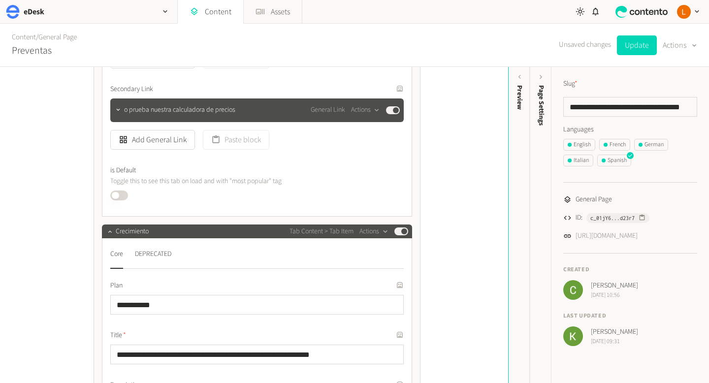
click at [115, 190] on button "Published" at bounding box center [119, 195] width 18 height 10
click at [636, 50] on button "Update" at bounding box center [637, 45] width 40 height 20
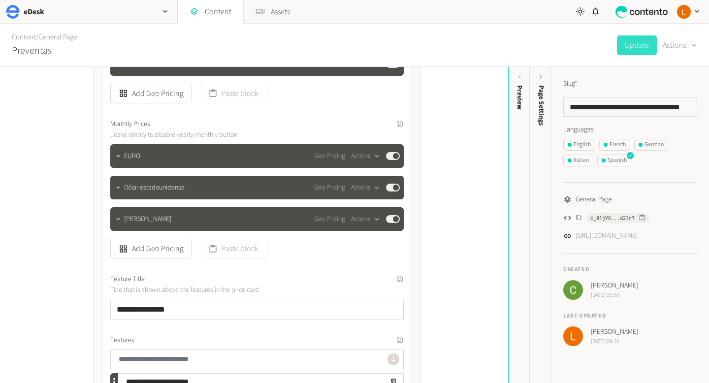
scroll to position [4506, 0]
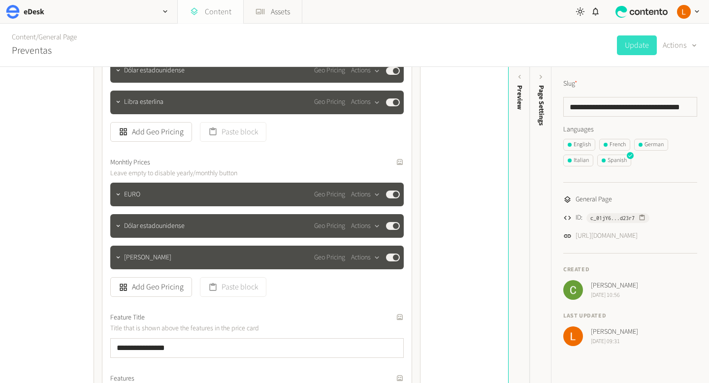
click at [217, 11] on link "Content" at bounding box center [210, 12] width 65 height 24
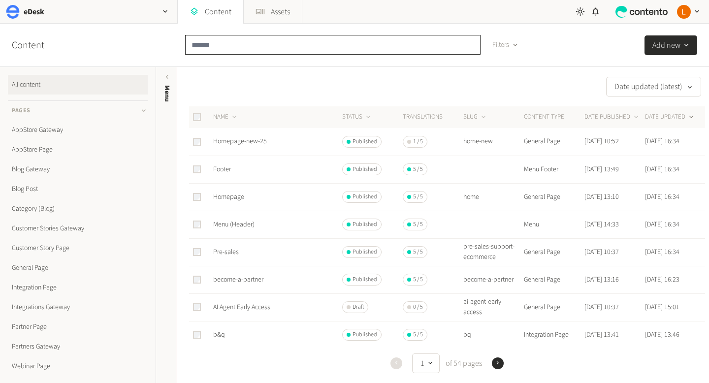
click at [236, 44] on input "text" at bounding box center [332, 45] width 295 height 20
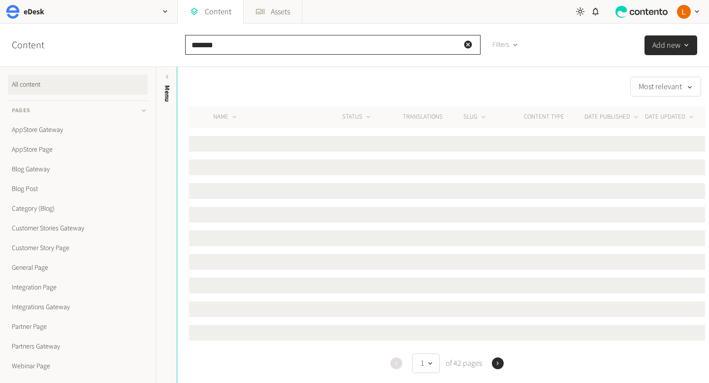
type input "*******"
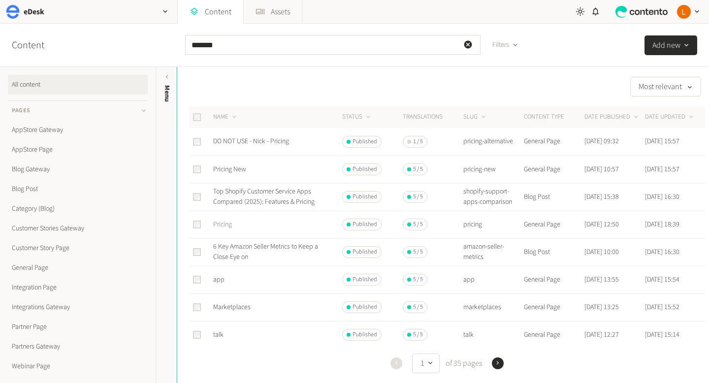
click at [222, 228] on link "Pricing" at bounding box center [222, 224] width 19 height 10
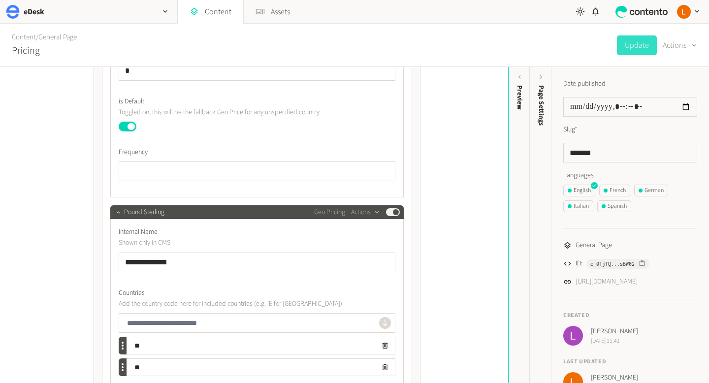
scroll to position [994, 0]
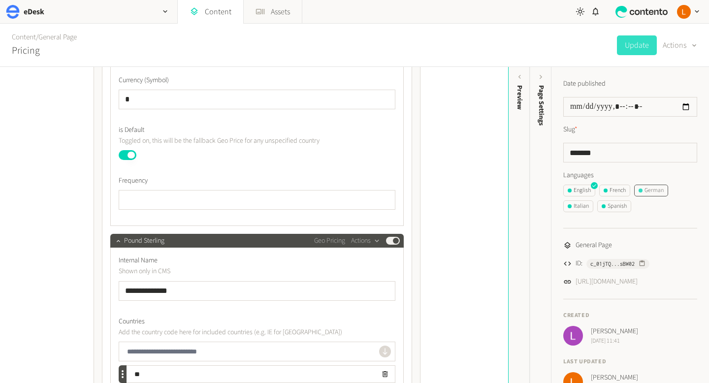
click at [655, 193] on div "German" at bounding box center [650, 190] width 25 height 9
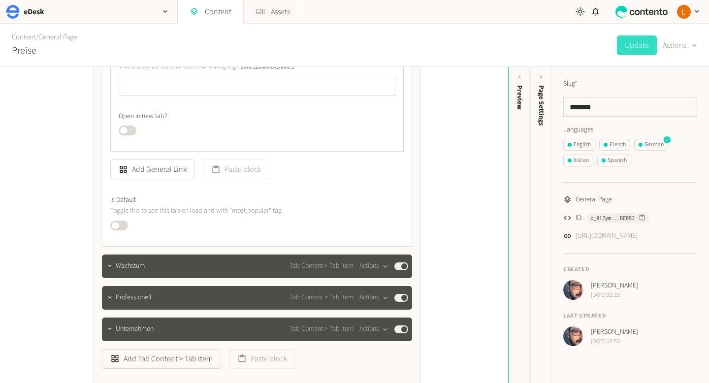
scroll to position [1430, 0]
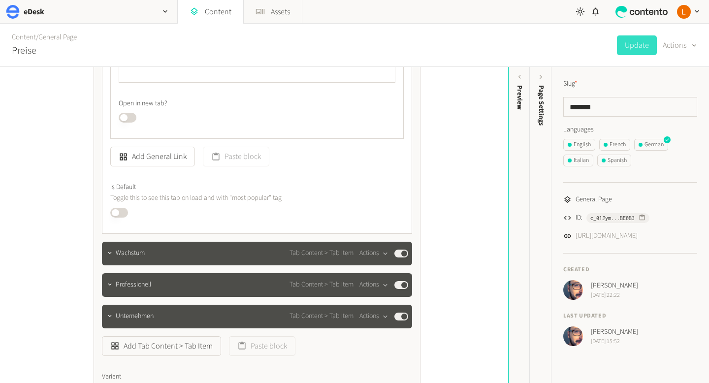
click at [116, 211] on button "Published" at bounding box center [119, 213] width 18 height 10
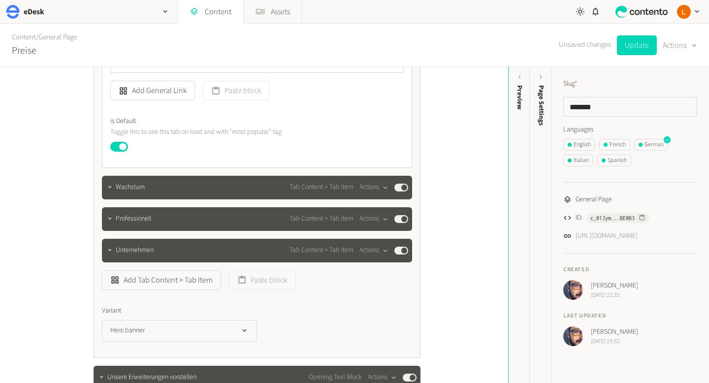
scroll to position [1502, 0]
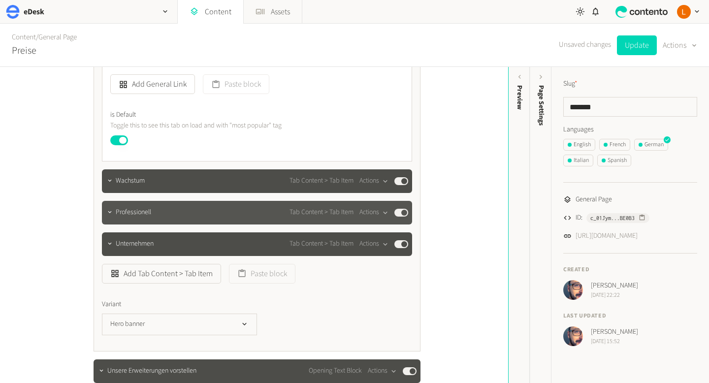
click at [161, 213] on div "Professionell Tab Content > Tab Item Actions Published" at bounding box center [262, 213] width 292 height 12
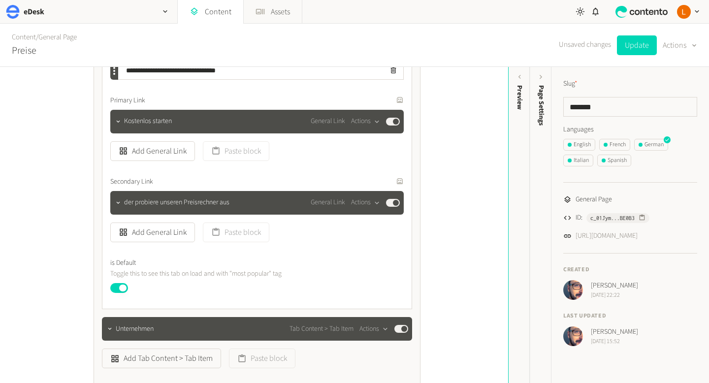
scroll to position [2385, 0]
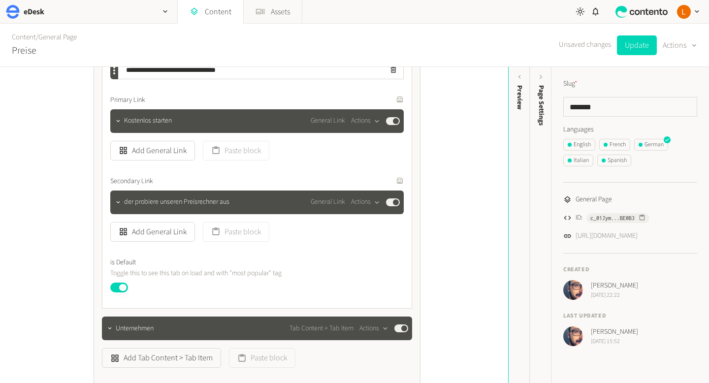
click at [124, 287] on button "Published" at bounding box center [119, 287] width 18 height 10
click at [585, 161] on div "Italian" at bounding box center [577, 160] width 21 height 9
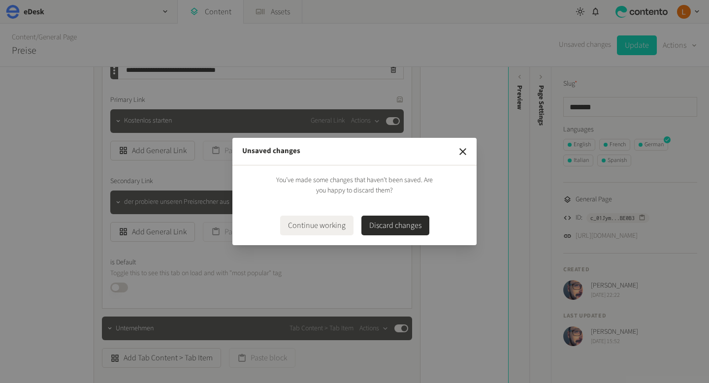
click at [329, 227] on button "Continue working" at bounding box center [316, 226] width 73 height 20
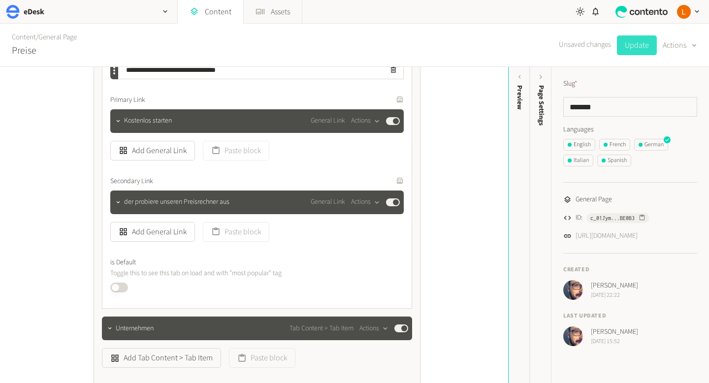
click at [637, 44] on button "Update" at bounding box center [637, 45] width 40 height 20
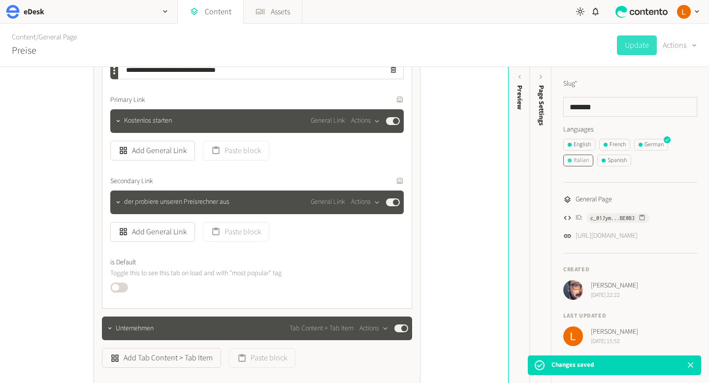
click at [584, 161] on div "Italian" at bounding box center [577, 160] width 21 height 9
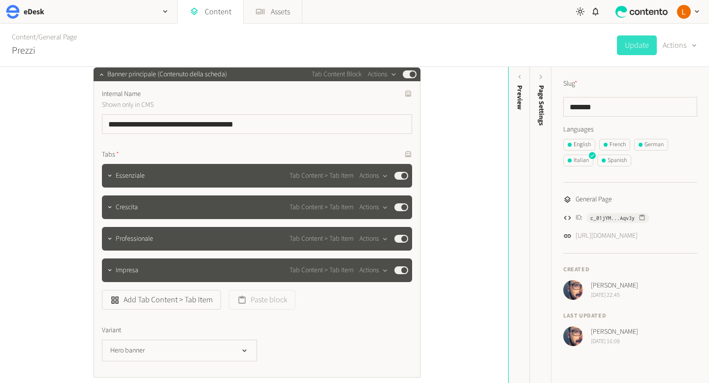
scroll to position [135, 0]
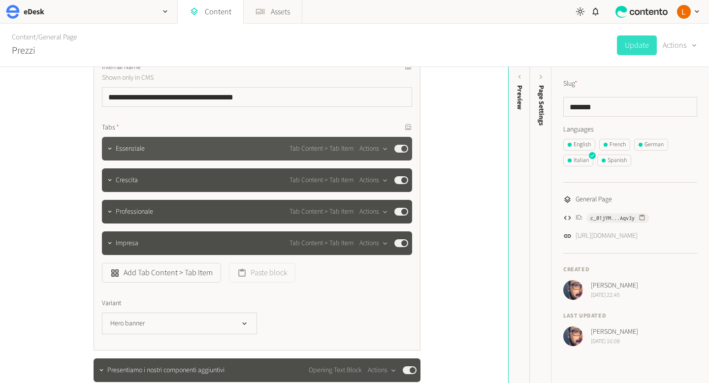
click at [166, 153] on div "Essenziale Tab Content > Tab Item Actions Published" at bounding box center [262, 149] width 292 height 12
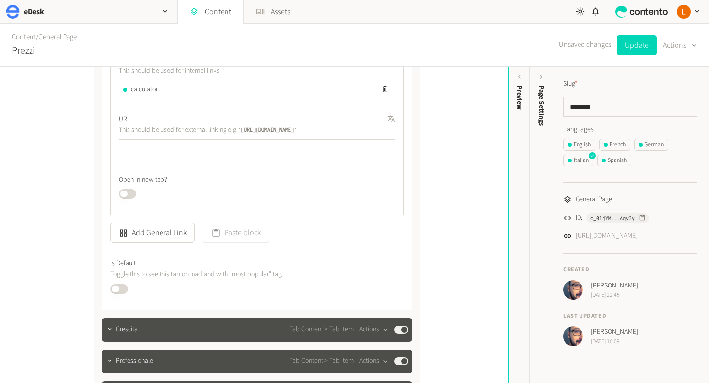
scroll to position [1393, 0]
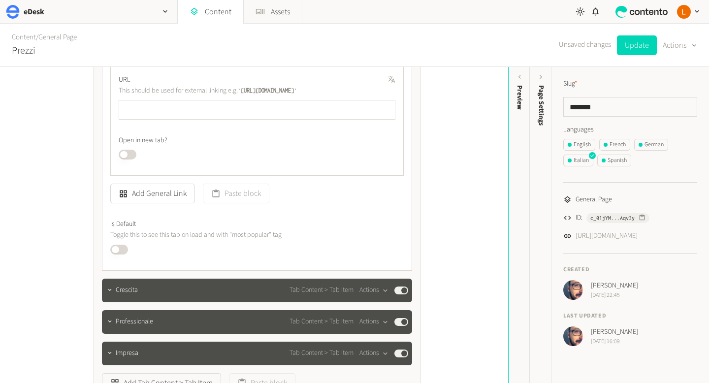
click at [116, 247] on button "Published" at bounding box center [119, 250] width 18 height 10
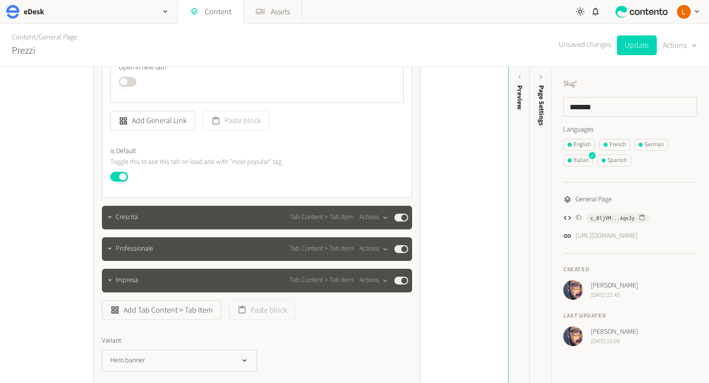
scroll to position [1470, 0]
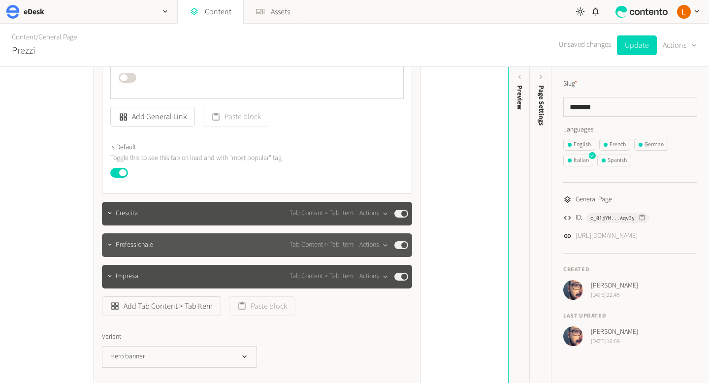
click at [128, 244] on span "Professionale" at bounding box center [134, 245] width 37 height 10
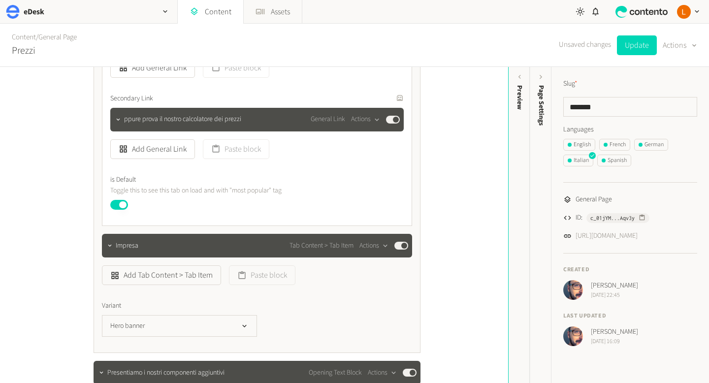
scroll to position [2461, 0]
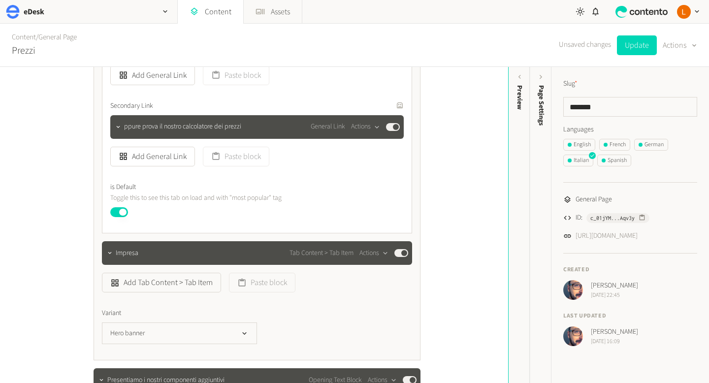
click at [121, 217] on button "Published" at bounding box center [119, 212] width 18 height 10
click at [632, 49] on button "Update" at bounding box center [637, 45] width 40 height 20
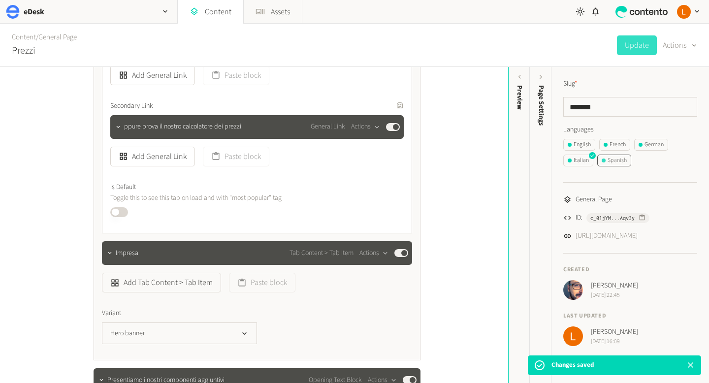
click at [621, 163] on div "Spanish" at bounding box center [613, 160] width 25 height 9
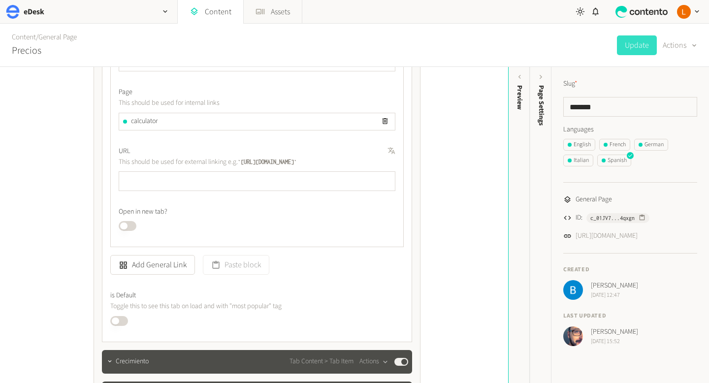
scroll to position [1338, 0]
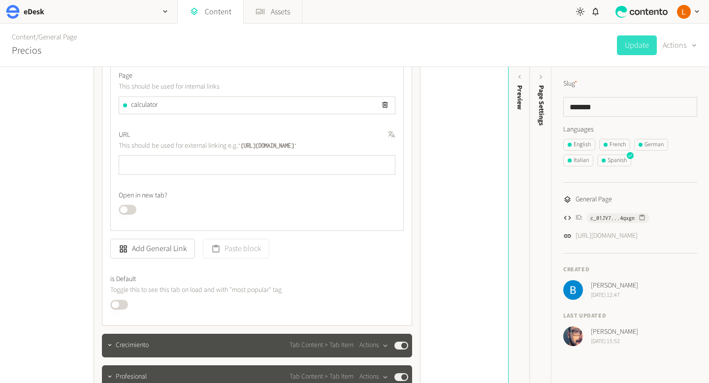
click at [117, 302] on button "Published" at bounding box center [119, 305] width 18 height 10
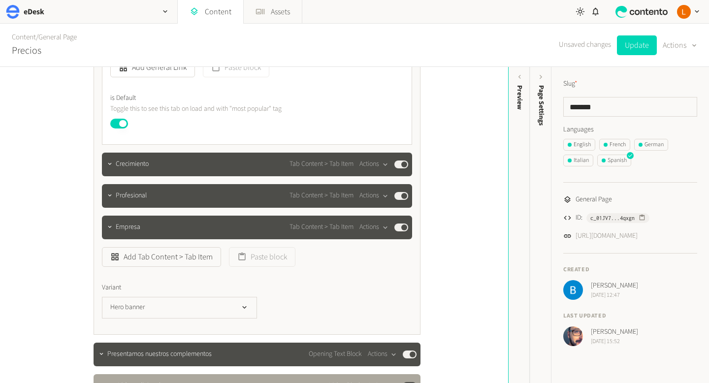
scroll to position [1520, 0]
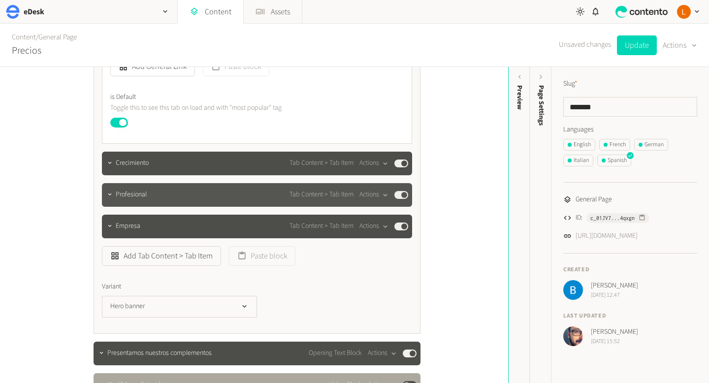
click at [240, 192] on div "Profesional Tab Content > Tab Item Actions Published" at bounding box center [262, 195] width 292 height 12
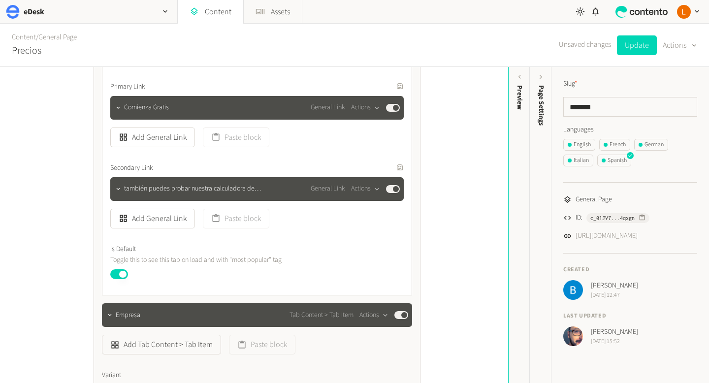
scroll to position [2549, 0]
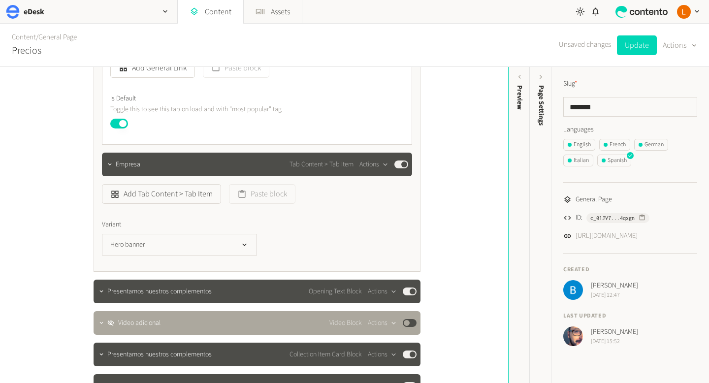
click at [122, 124] on button "Published" at bounding box center [119, 124] width 18 height 10
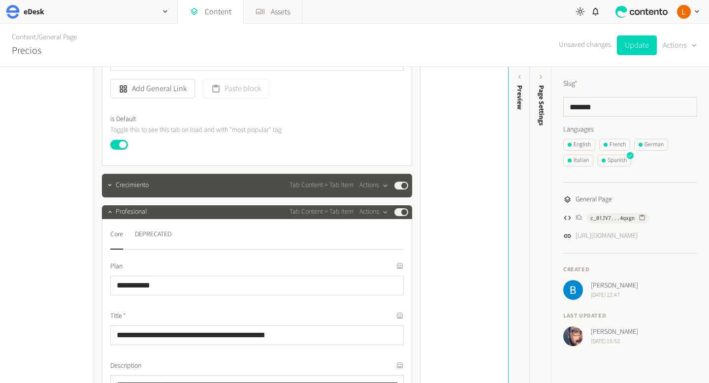
scroll to position [1432, 0]
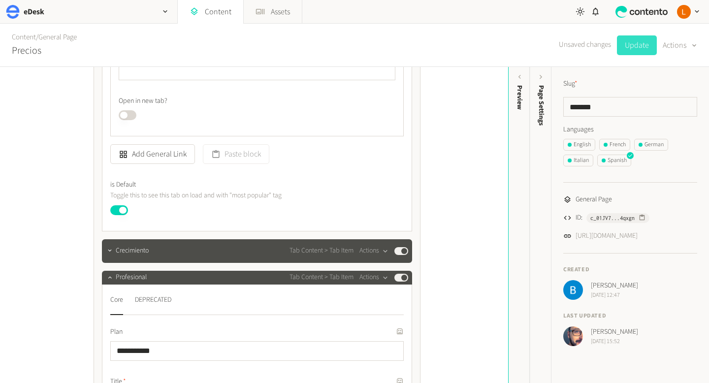
click at [634, 52] on button "Update" at bounding box center [637, 45] width 40 height 20
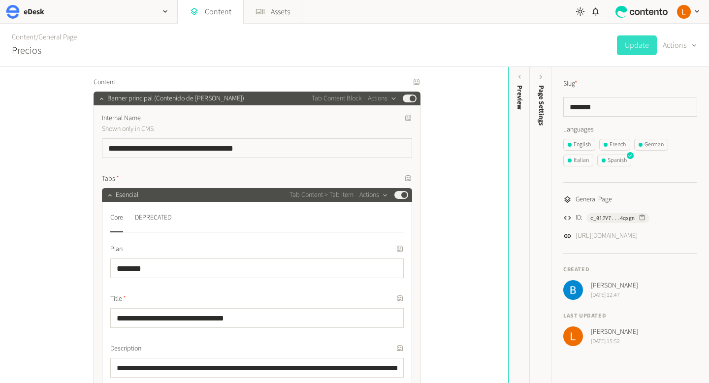
scroll to position [0, 0]
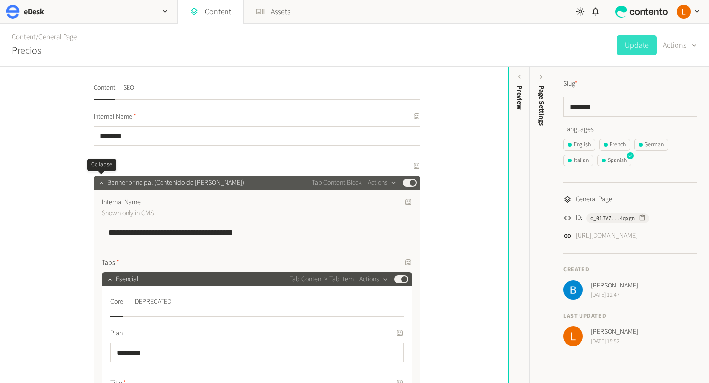
click at [101, 182] on icon "button" at bounding box center [100, 183] width 3 height 2
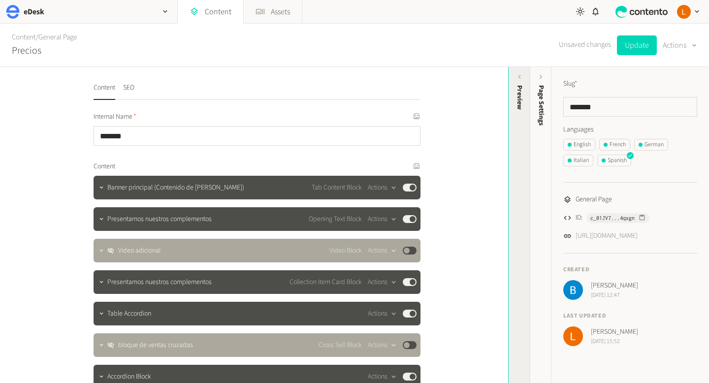
click at [523, 100] on div "Preview" at bounding box center [519, 97] width 10 height 25
